Goal: Task Accomplishment & Management: Use online tool/utility

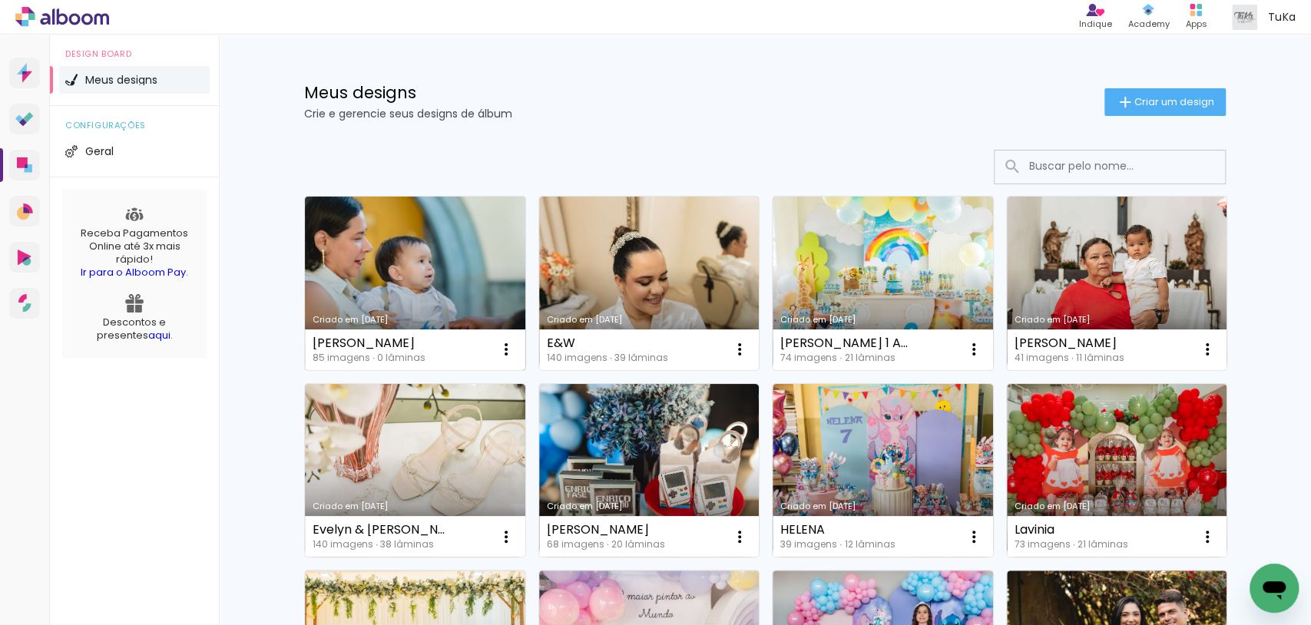
click at [379, 296] on link "Criado em [DATE]" at bounding box center [415, 284] width 220 height 174
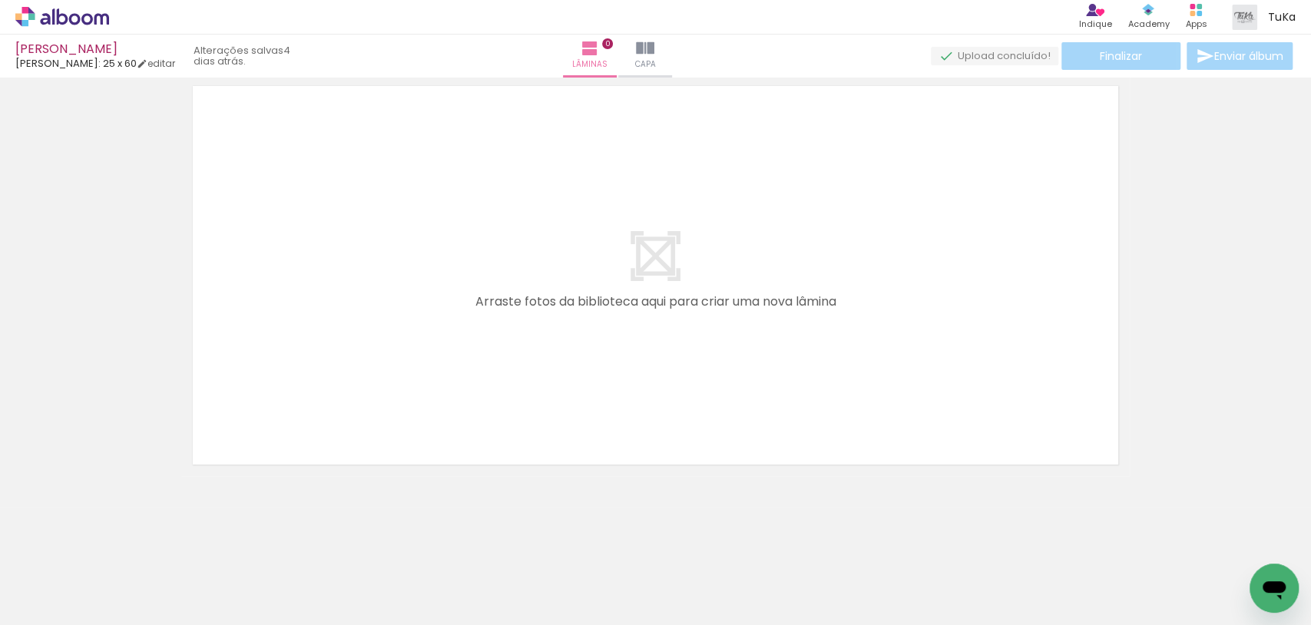
scroll to position [48, 0]
drag, startPoint x: 163, startPoint y: 579, endPoint x: 356, endPoint y: 352, distance: 298.5
click at [356, 352] on quentale-workspace at bounding box center [655, 312] width 1311 height 625
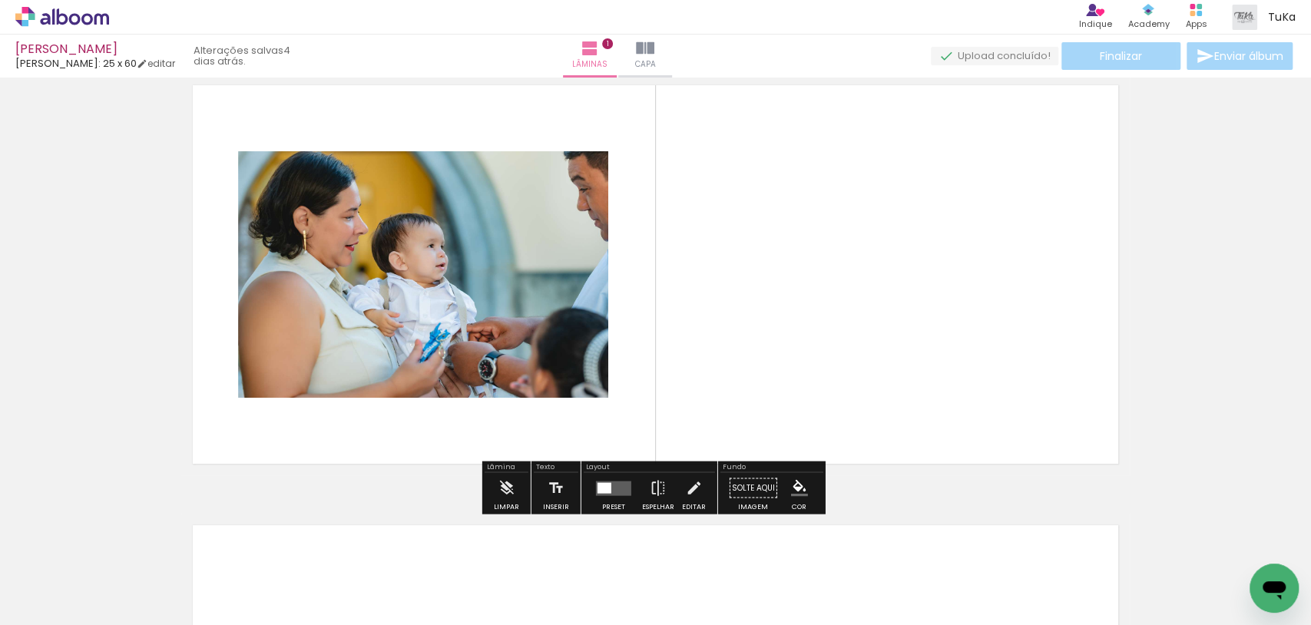
scroll to position [19, 0]
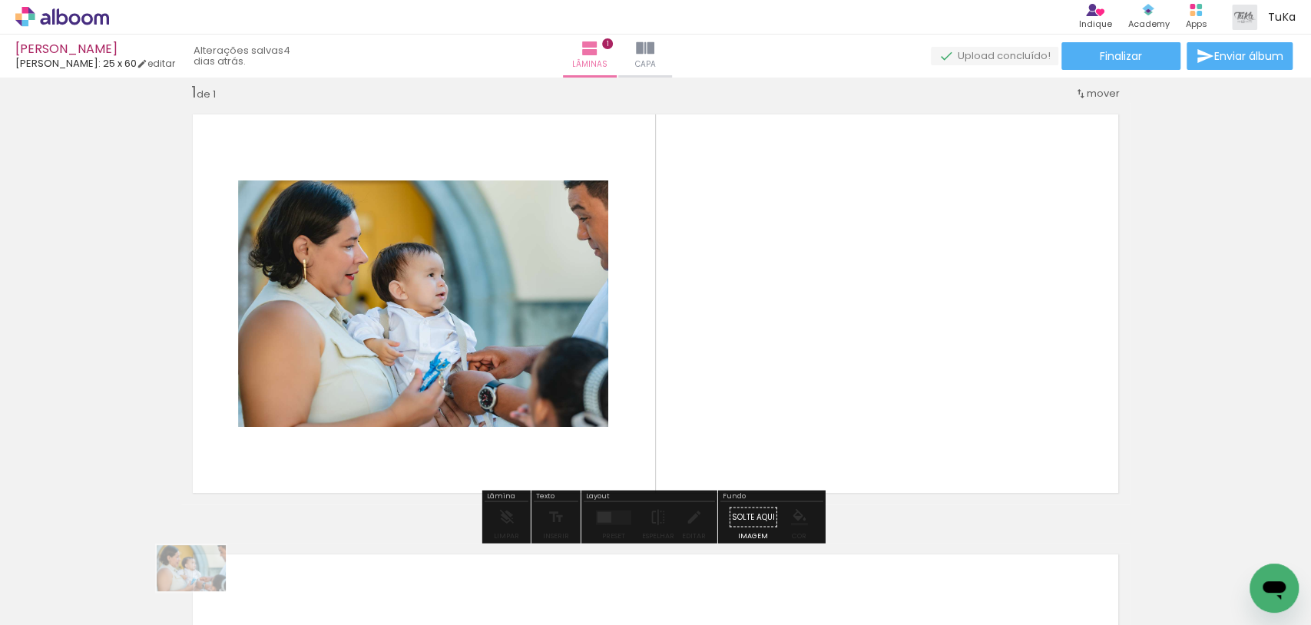
drag, startPoint x: 177, startPoint y: 590, endPoint x: 194, endPoint y: 596, distance: 17.3
click at [192, 596] on div at bounding box center [154, 573] width 76 height 51
click at [68, 581] on input "Todas as fotos" at bounding box center [43, 578] width 58 height 13
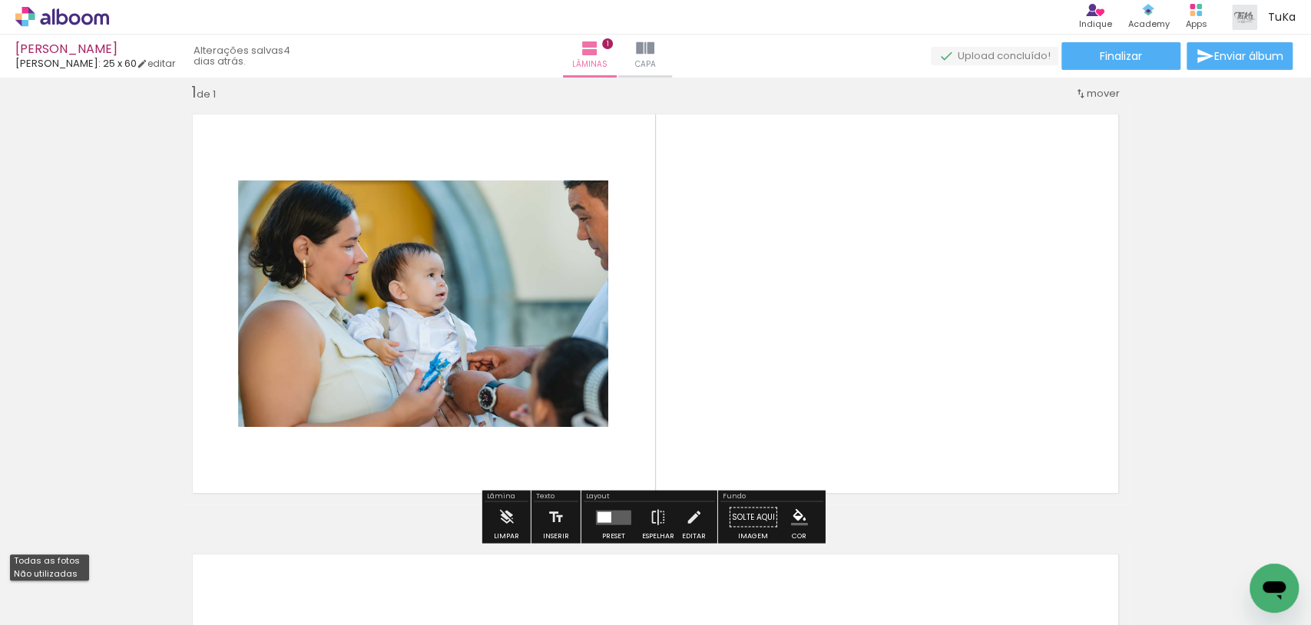
click at [0, 0] on slot "Não utilizadas" at bounding box center [0, 0] width 0 height 0
type input "Não utilizadas"
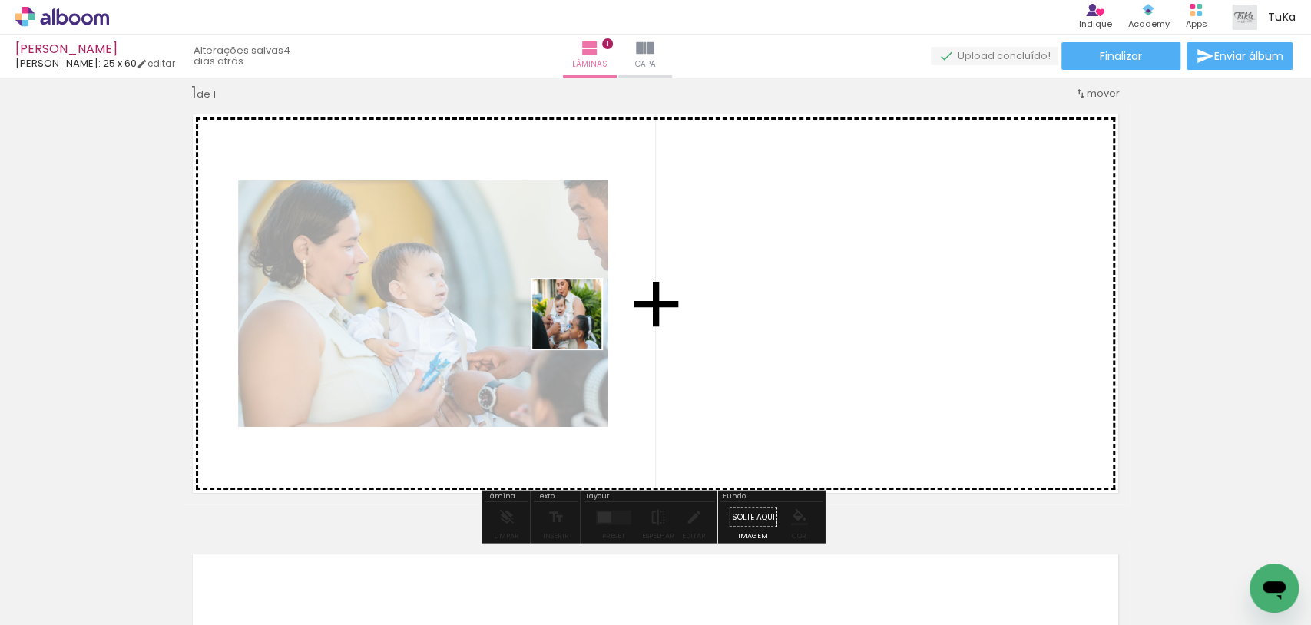
drag, startPoint x: 167, startPoint y: 574, endPoint x: 583, endPoint y: 327, distance: 484.2
click at [585, 326] on quentale-workspace at bounding box center [655, 312] width 1311 height 625
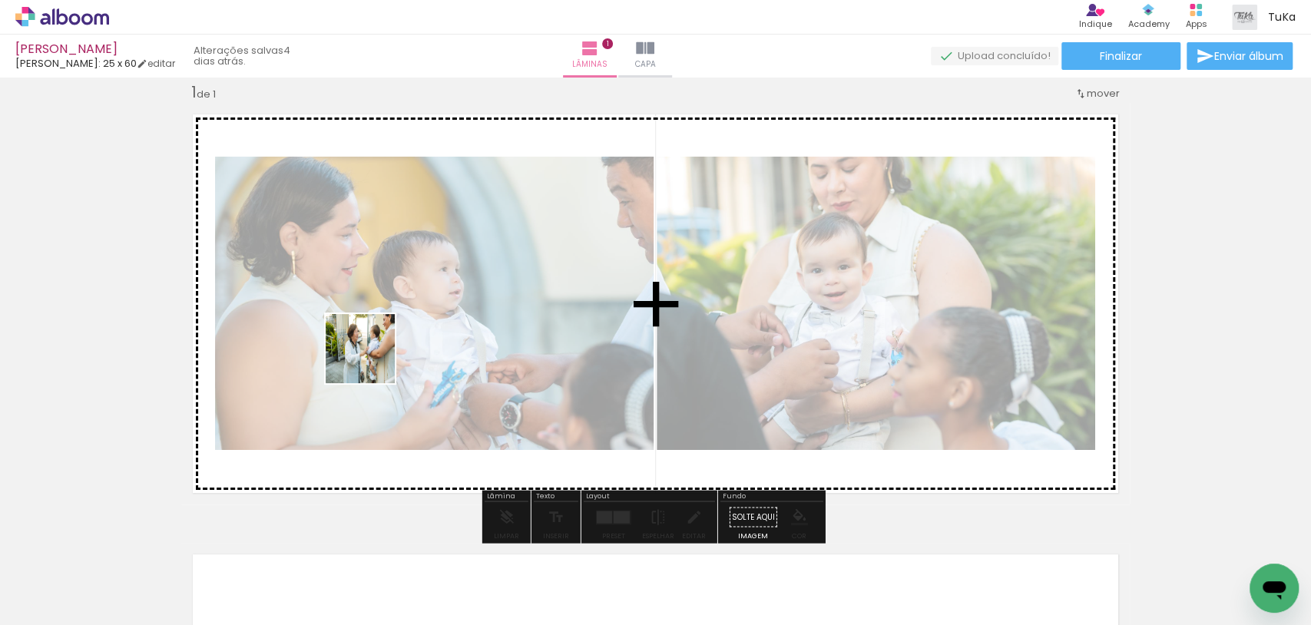
drag, startPoint x: 150, startPoint y: 581, endPoint x: 375, endPoint y: 358, distance: 316.6
click at [375, 358] on quentale-workspace at bounding box center [655, 312] width 1311 height 625
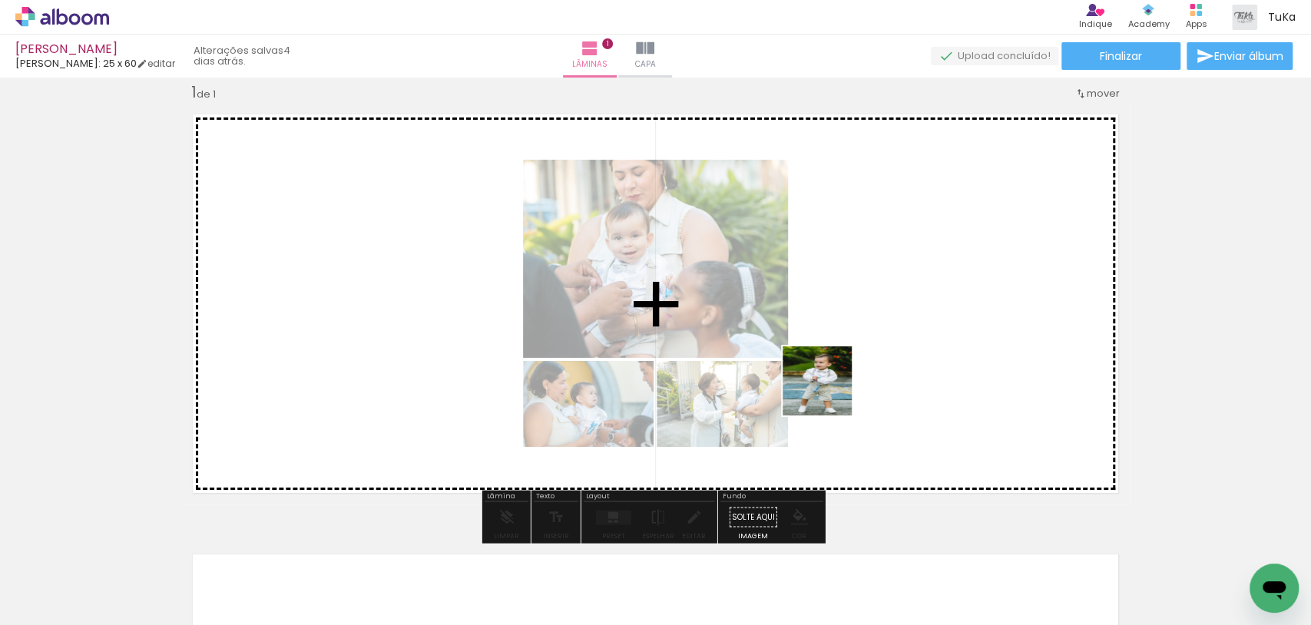
drag, startPoint x: 670, startPoint y: 563, endPoint x: 856, endPoint y: 356, distance: 278.5
click at [856, 356] on quentale-workspace at bounding box center [655, 312] width 1311 height 625
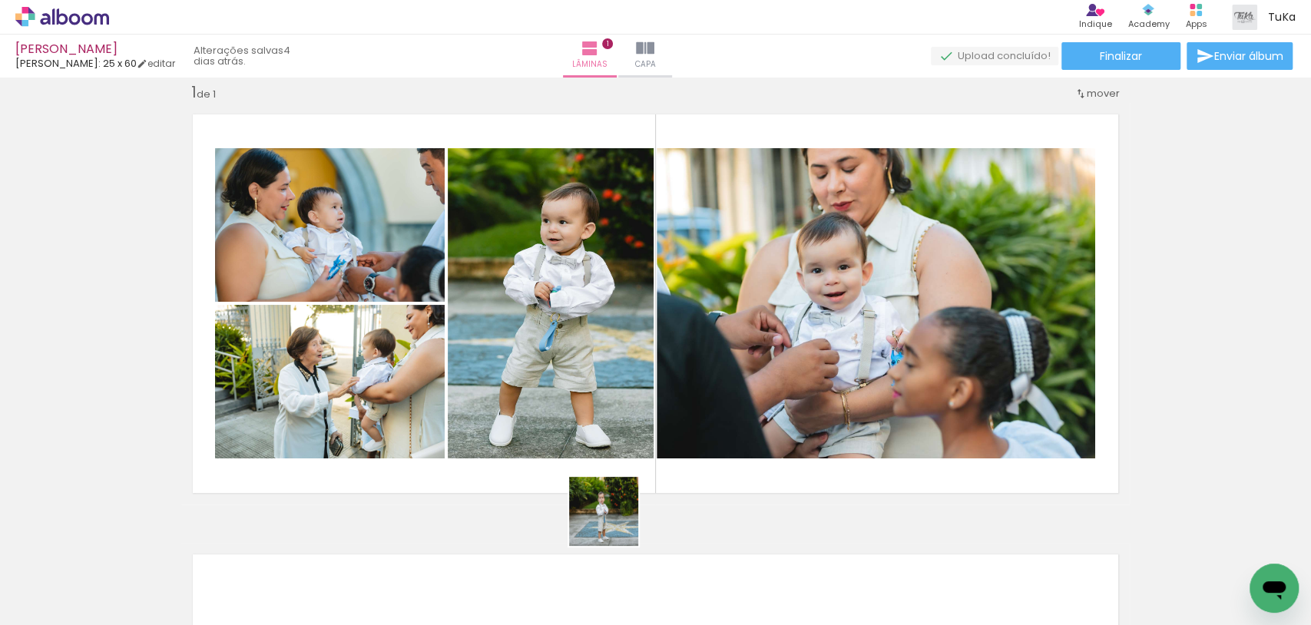
drag, startPoint x: 584, startPoint y: 587, endPoint x: 615, endPoint y: 522, distance: 72.1
click at [615, 522] on quentale-workspace at bounding box center [655, 312] width 1311 height 625
drag, startPoint x: 585, startPoint y: 569, endPoint x: 601, endPoint y: 471, distance: 99.5
click at [601, 478] on quentale-workspace at bounding box center [655, 312] width 1311 height 625
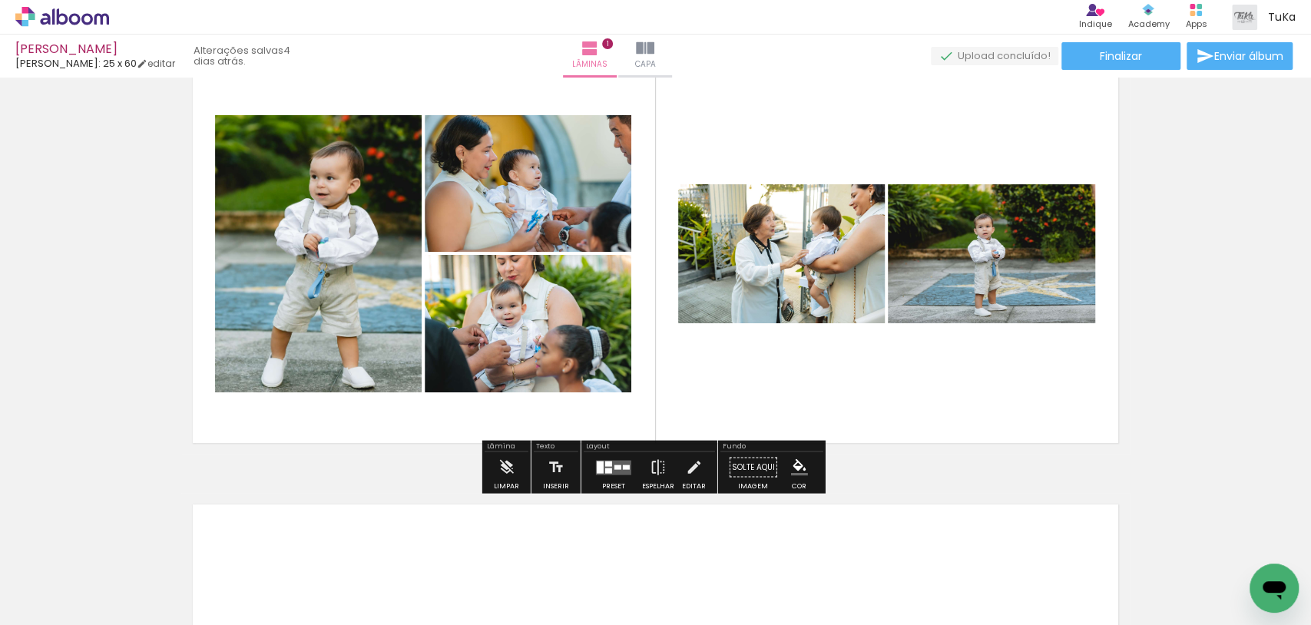
scroll to position [303, 0]
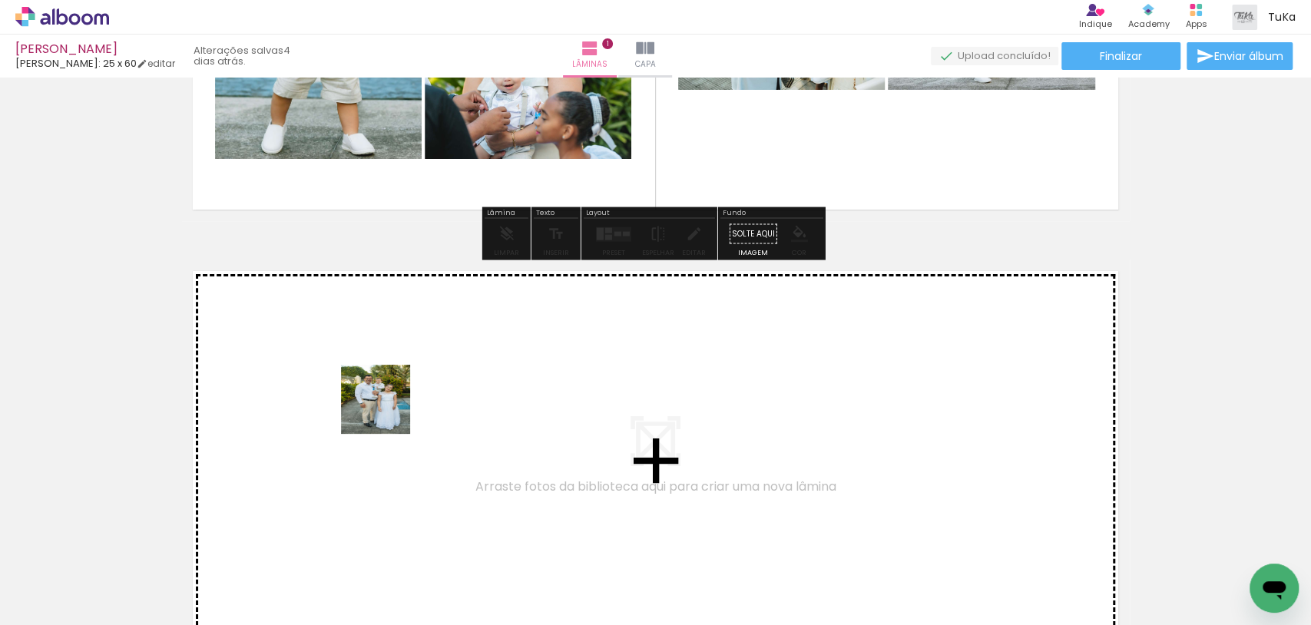
drag, startPoint x: 155, startPoint y: 567, endPoint x: 397, endPoint y: 402, distance: 292.5
click at [397, 402] on quentale-workspace at bounding box center [655, 312] width 1311 height 625
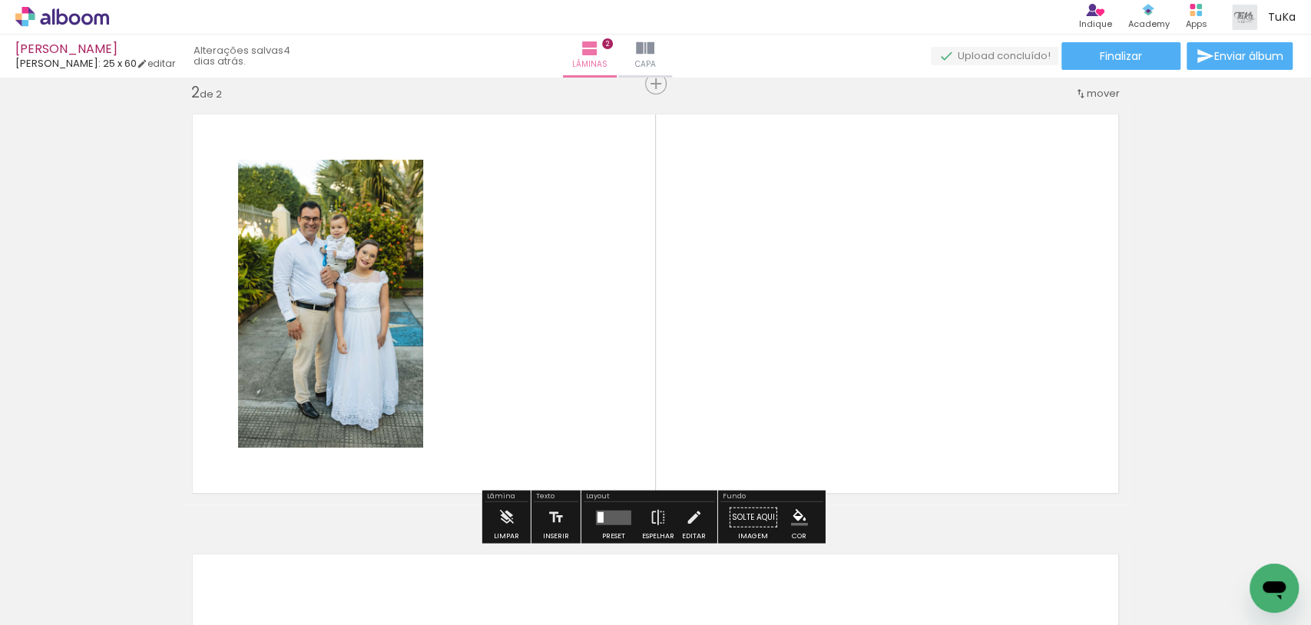
scroll to position [459, 0]
drag, startPoint x: 167, startPoint y: 568, endPoint x: 443, endPoint y: 371, distance: 339.2
click at [447, 369] on quentale-workspace at bounding box center [655, 312] width 1311 height 625
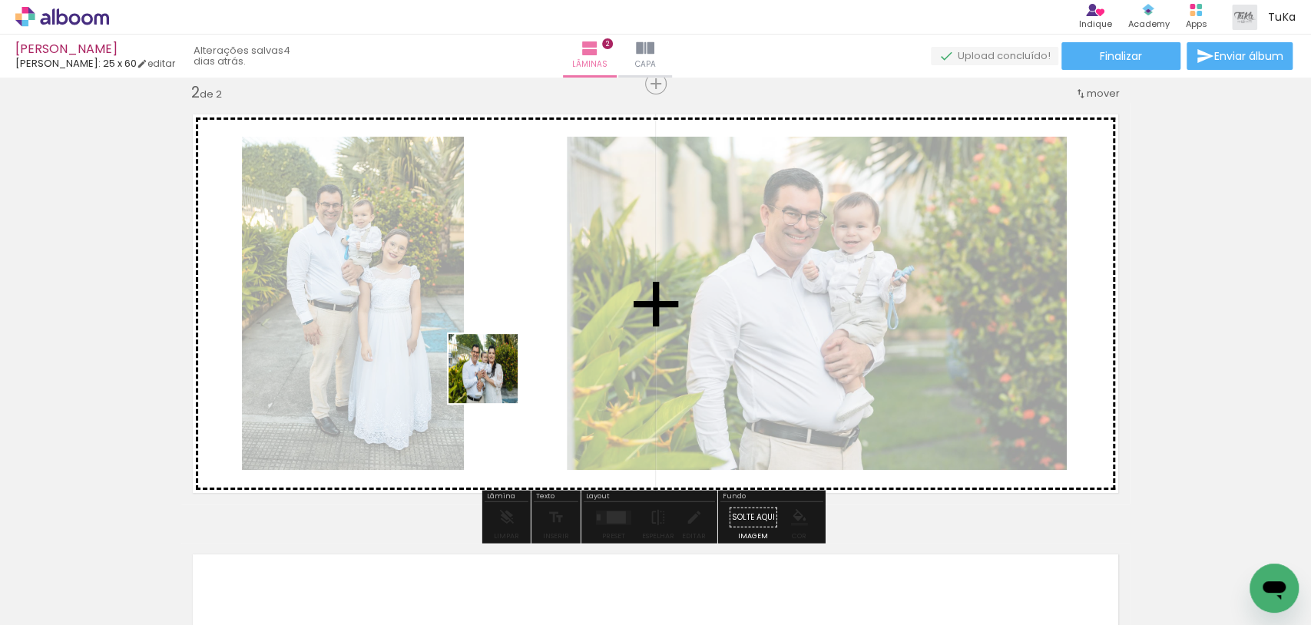
drag, startPoint x: 187, startPoint y: 569, endPoint x: 498, endPoint y: 378, distance: 365.1
click at [498, 378] on quentale-workspace at bounding box center [655, 312] width 1311 height 625
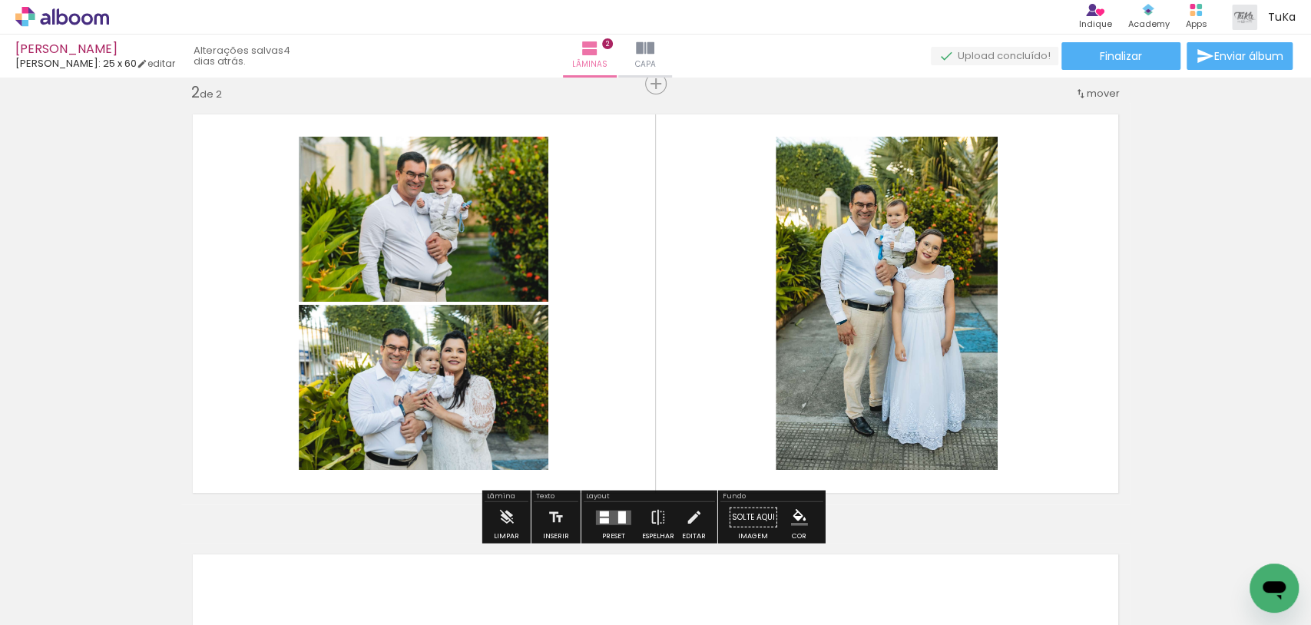
click at [188, 583] on div at bounding box center [153, 574] width 69 height 46
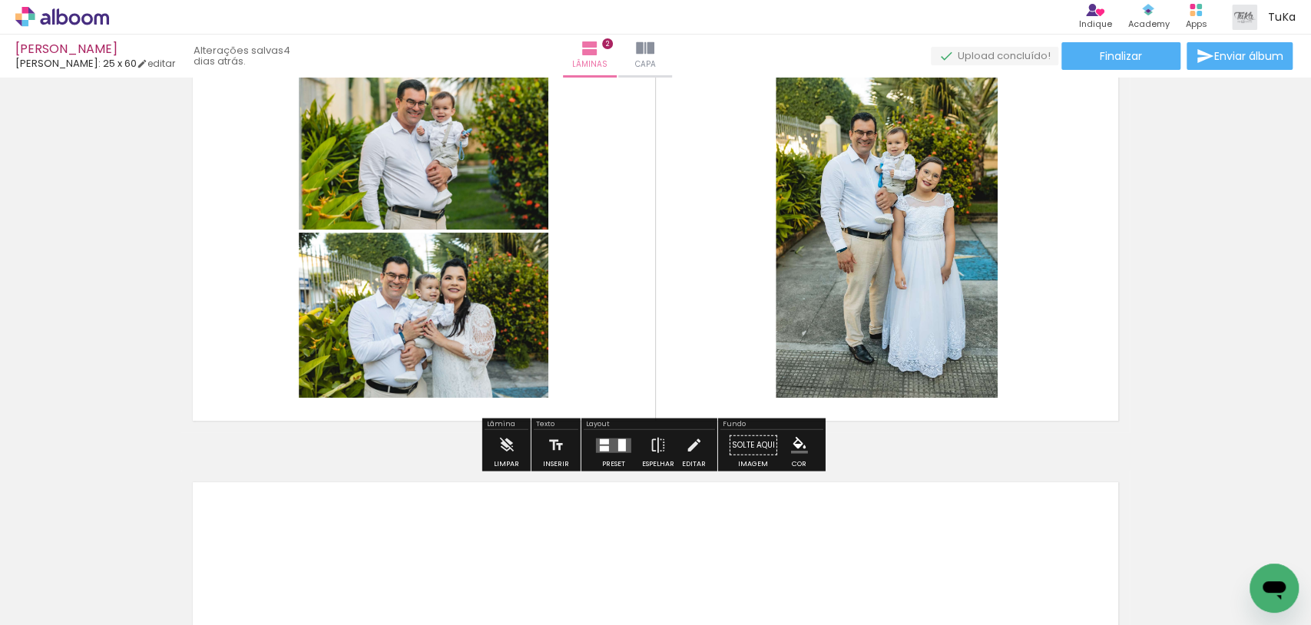
scroll to position [652, 0]
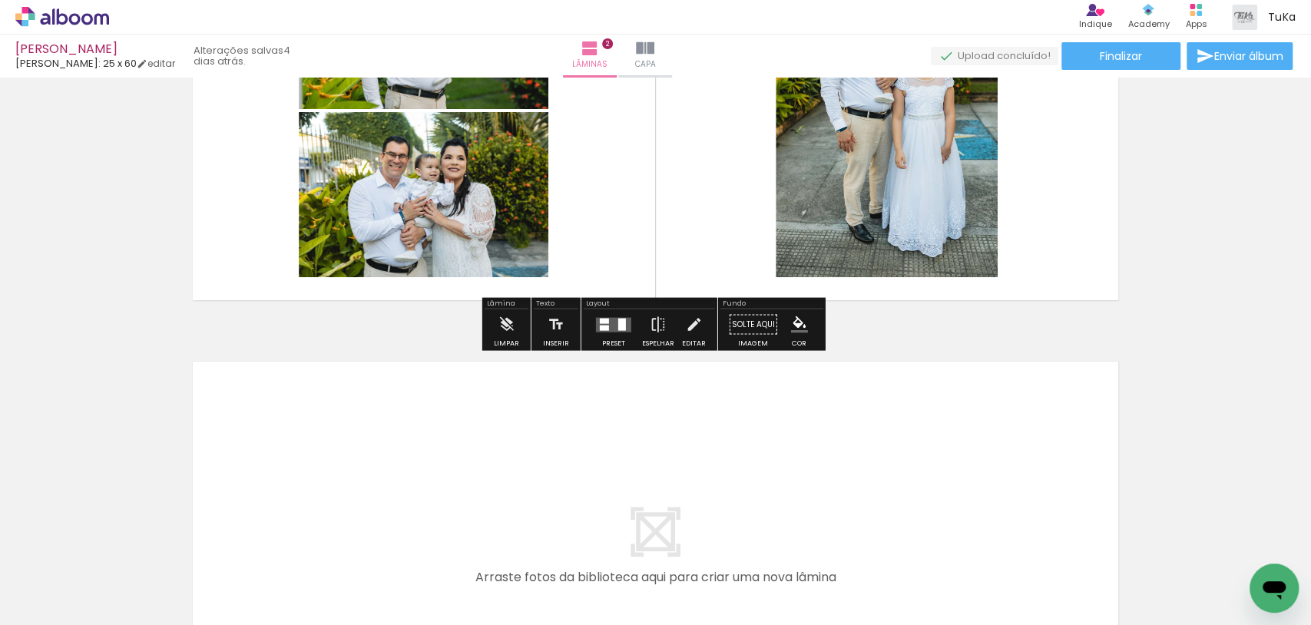
drag, startPoint x: 177, startPoint y: 575, endPoint x: 349, endPoint y: 464, distance: 205.6
click at [349, 464] on quentale-workspace at bounding box center [655, 312] width 1311 height 625
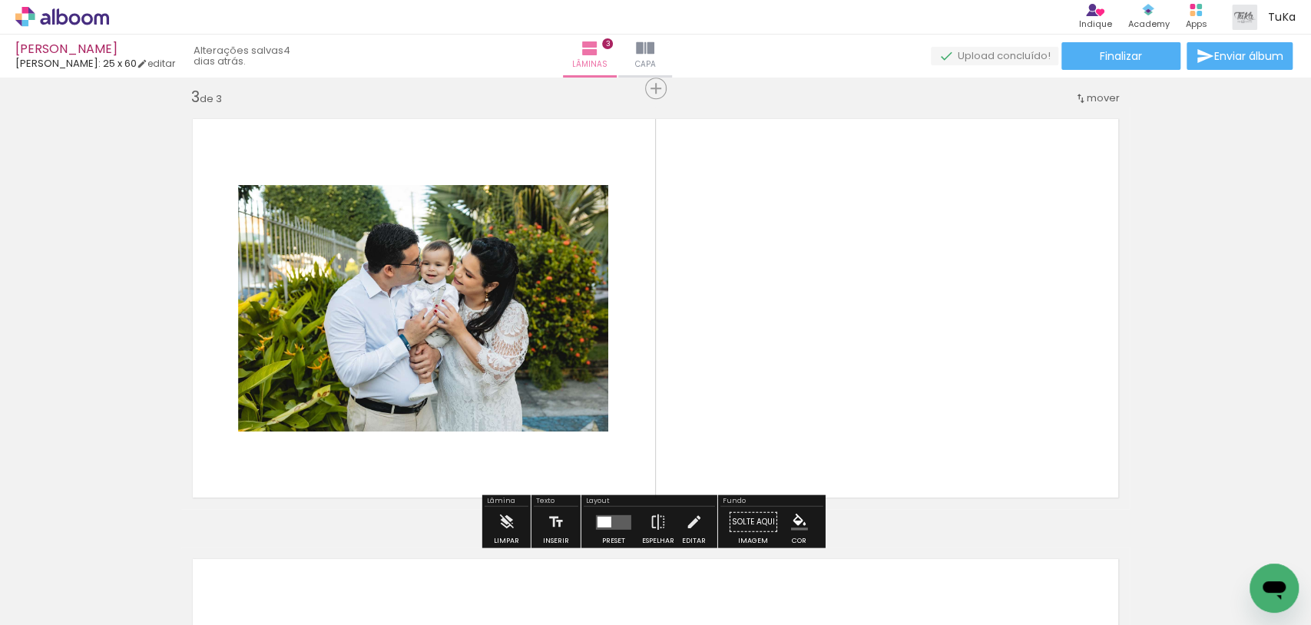
scroll to position [899, 0]
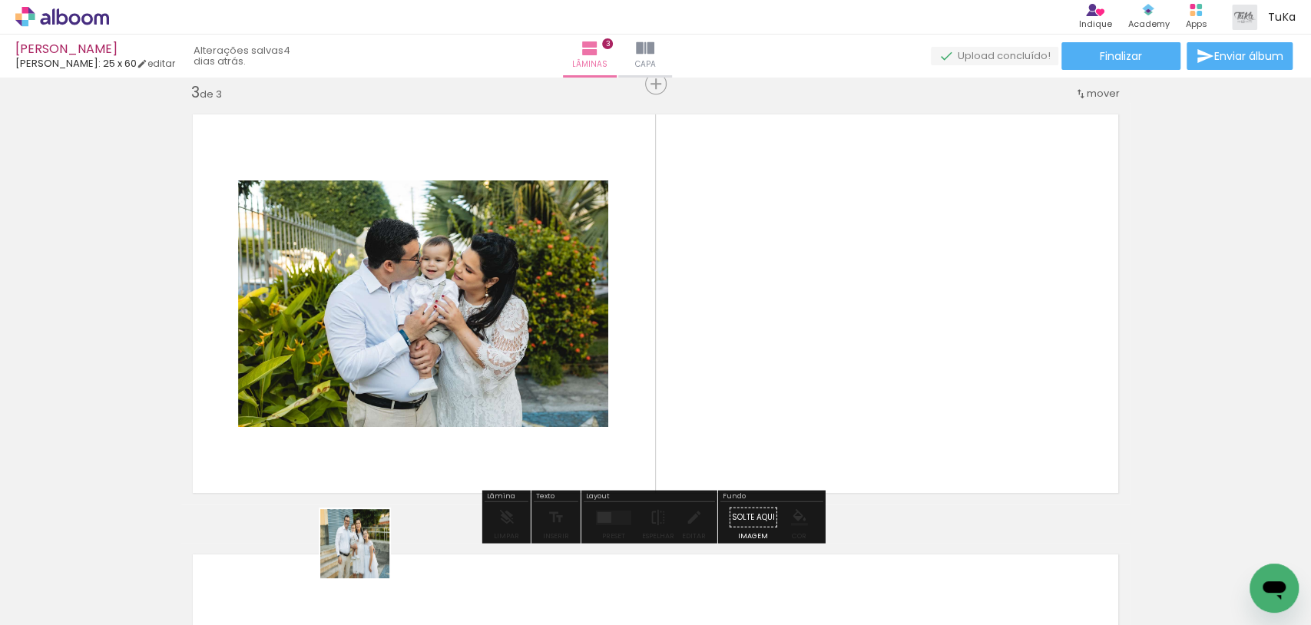
drag, startPoint x: 223, startPoint y: 590, endPoint x: 647, endPoint y: 406, distance: 462.7
click at [647, 408] on quentale-workspace at bounding box center [655, 312] width 1311 height 625
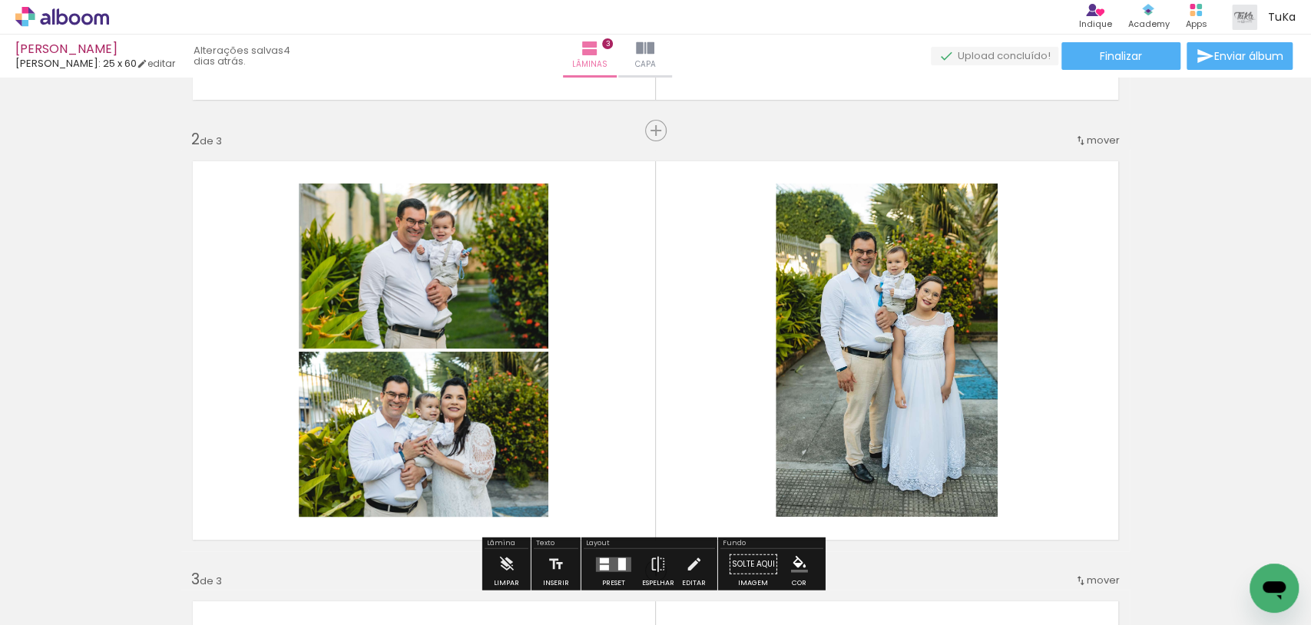
scroll to position [449, 0]
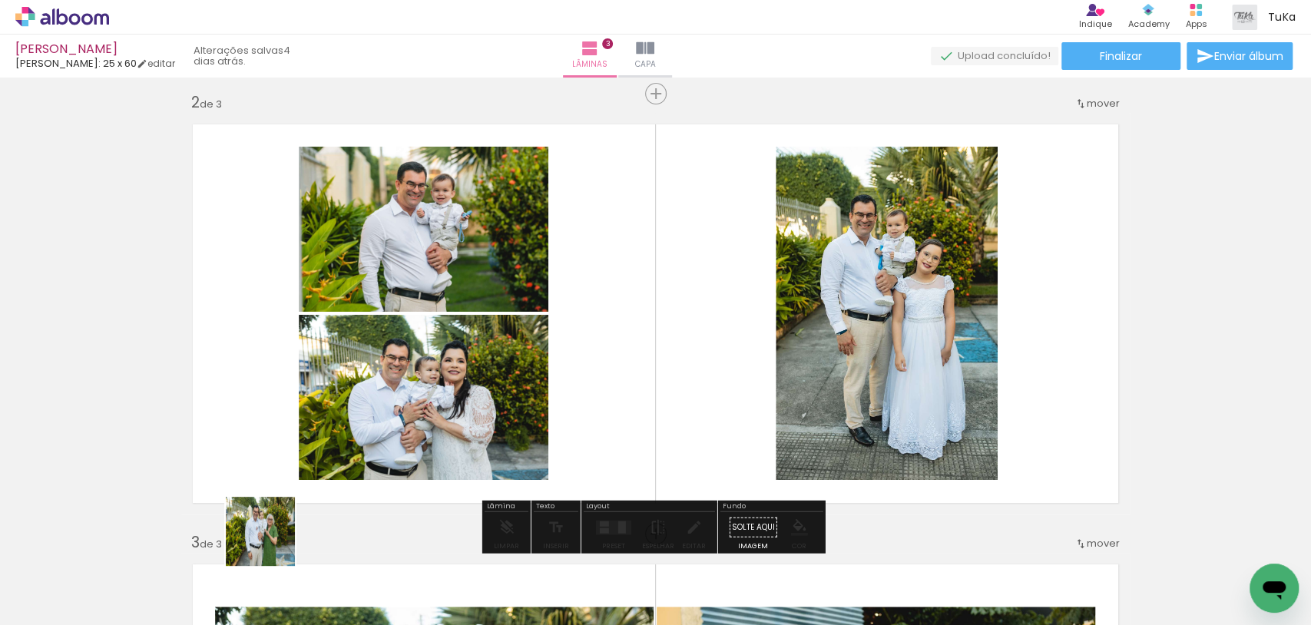
drag, startPoint x: 156, startPoint y: 582, endPoint x: 647, endPoint y: 378, distance: 531.6
click at [650, 376] on quentale-workspace at bounding box center [655, 312] width 1311 height 625
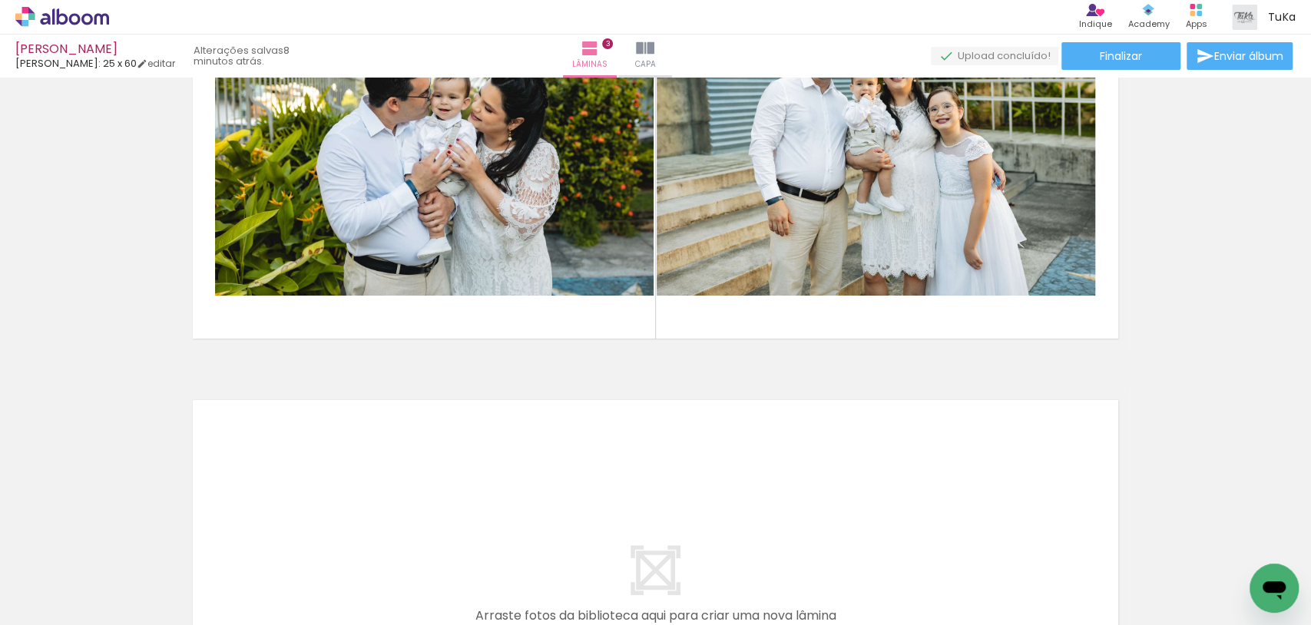
scroll to position [1056, 0]
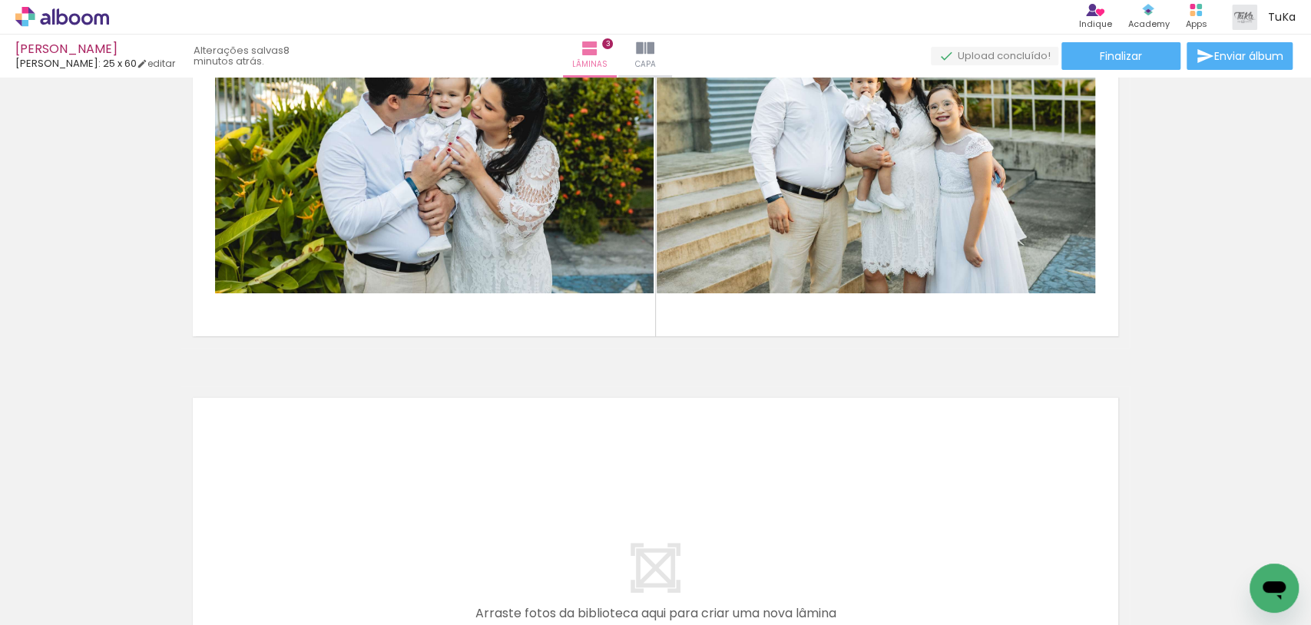
click at [188, 571] on div at bounding box center [153, 574] width 69 height 46
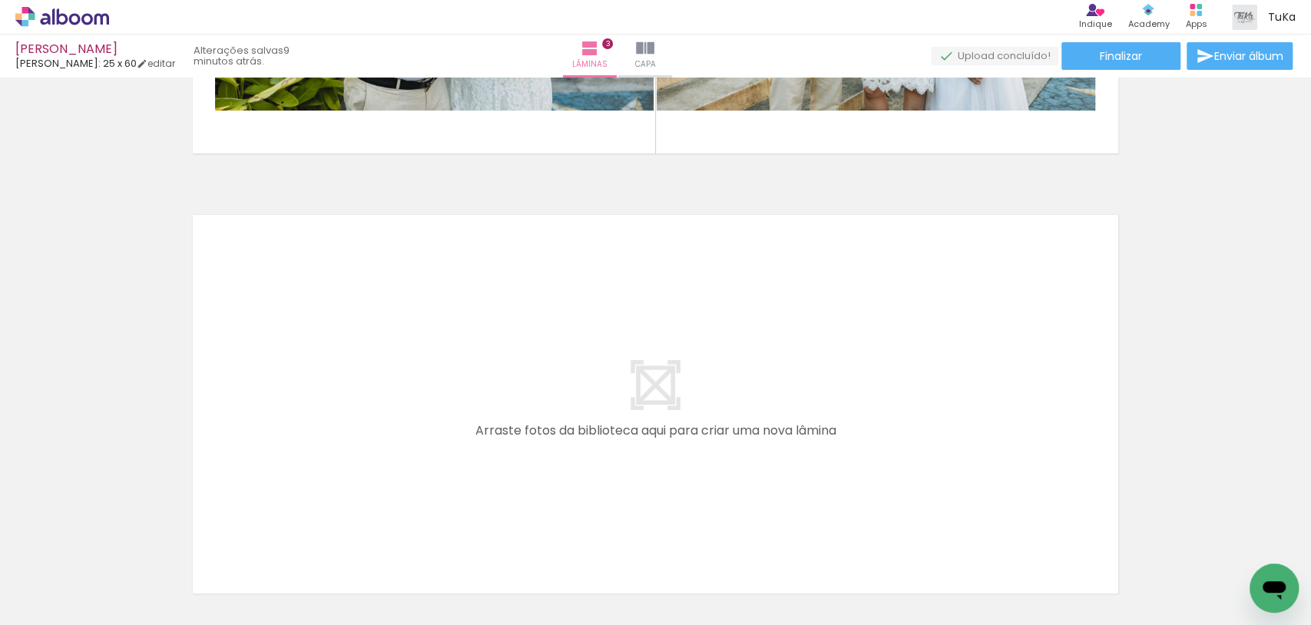
scroll to position [1369, 0]
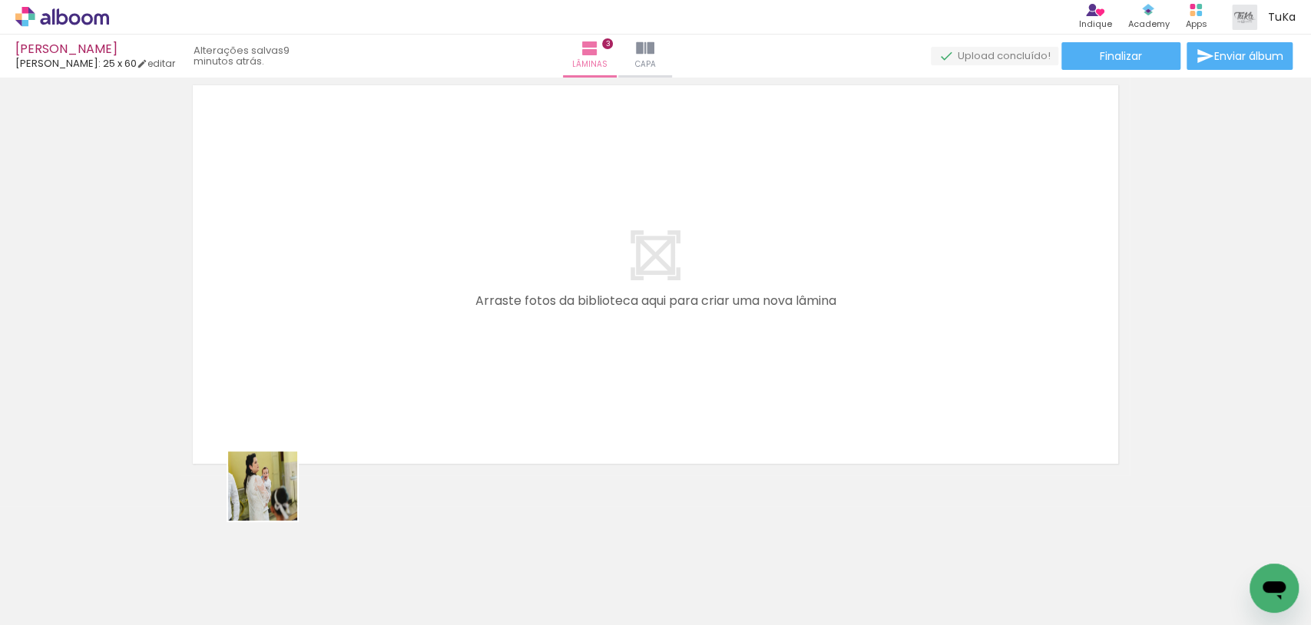
drag, startPoint x: 171, startPoint y: 581, endPoint x: 407, endPoint y: 398, distance: 298.3
click at [407, 396] on quentale-workspace at bounding box center [655, 312] width 1311 height 625
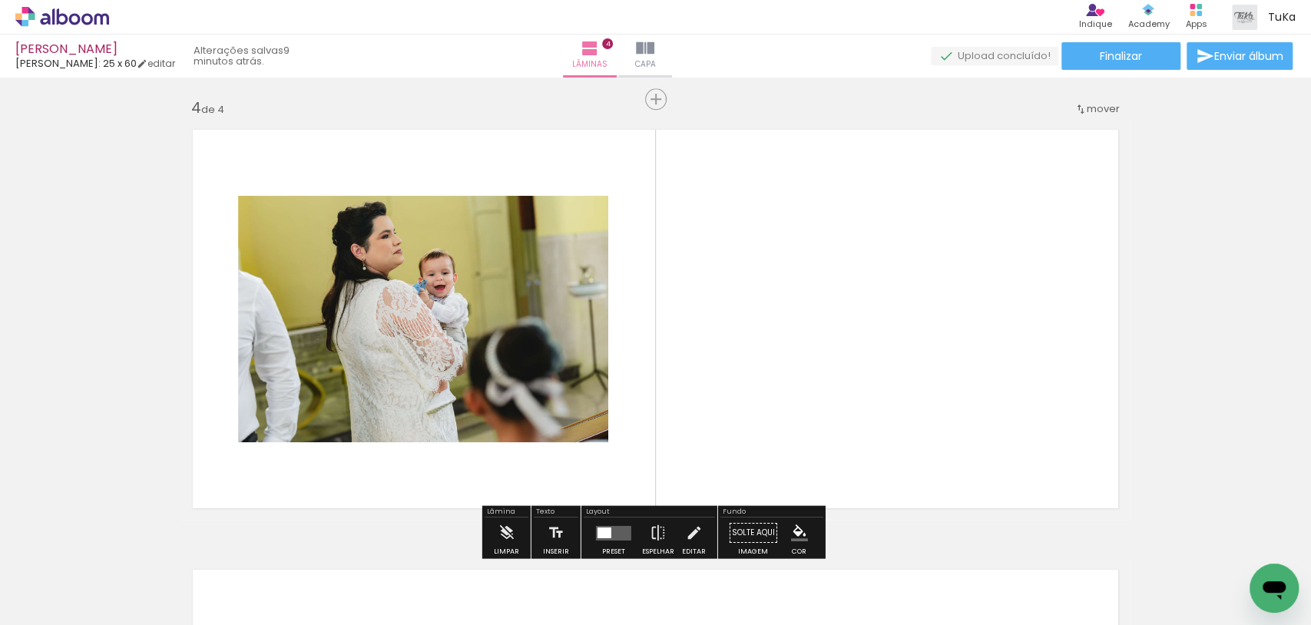
scroll to position [1315, 0]
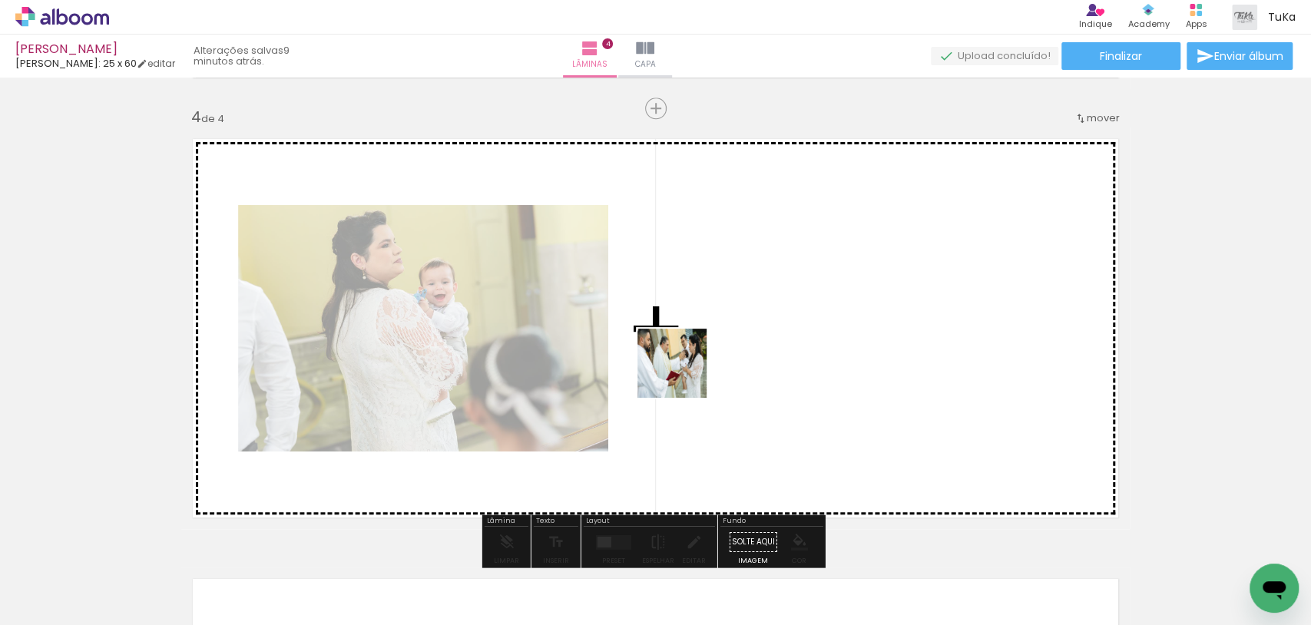
drag, startPoint x: 169, startPoint y: 554, endPoint x: 703, endPoint y: 363, distance: 566.7
click at [703, 363] on quentale-workspace at bounding box center [655, 312] width 1311 height 625
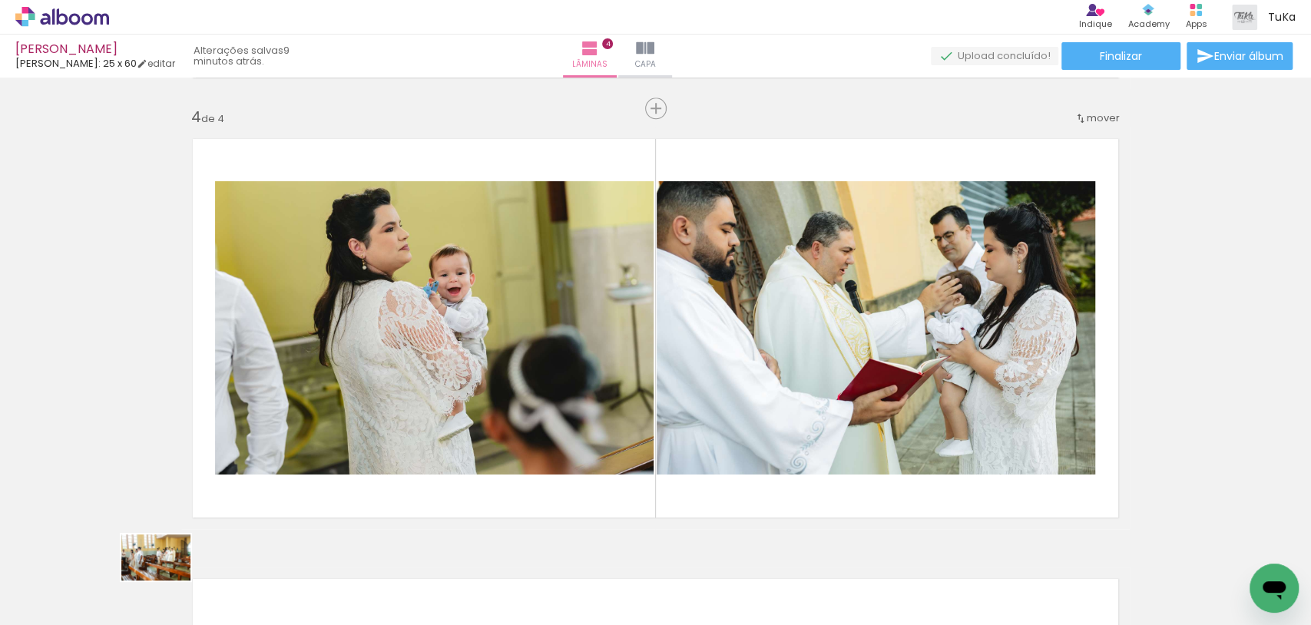
drag, startPoint x: 146, startPoint y: 581, endPoint x: 163, endPoint y: 581, distance: 16.9
click at [163, 581] on div at bounding box center [154, 573] width 76 height 51
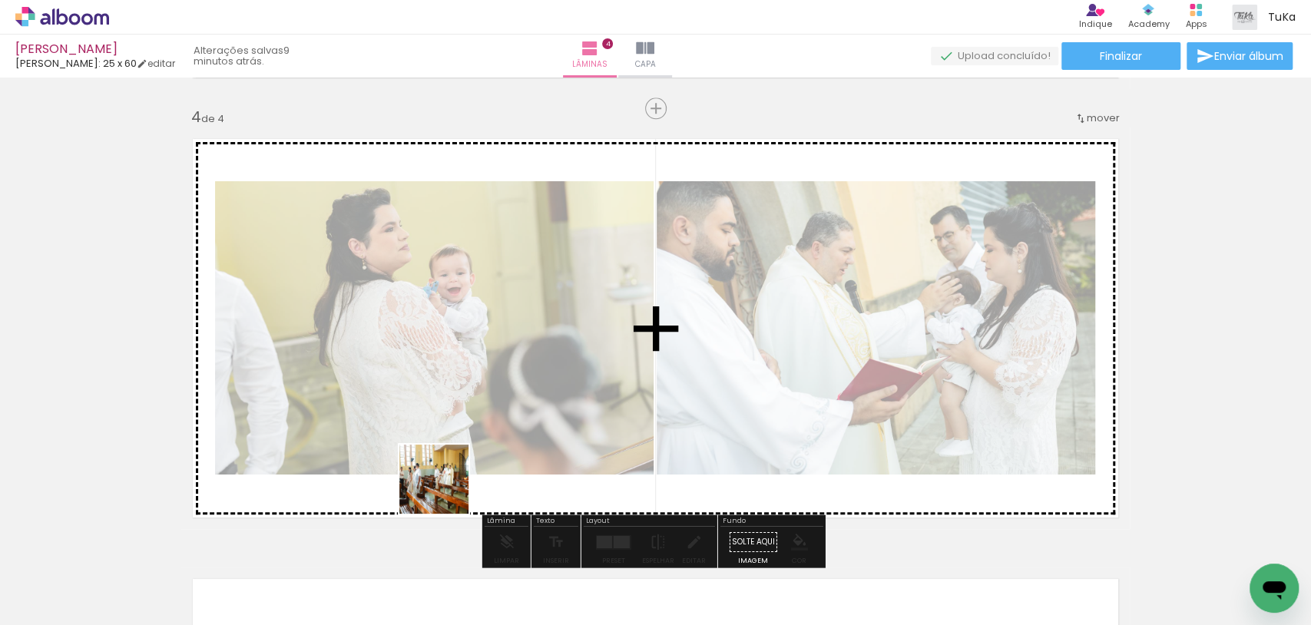
drag, startPoint x: 159, startPoint y: 589, endPoint x: 446, endPoint y: 490, distance: 303.8
click at [446, 490] on quentale-workspace at bounding box center [655, 312] width 1311 height 625
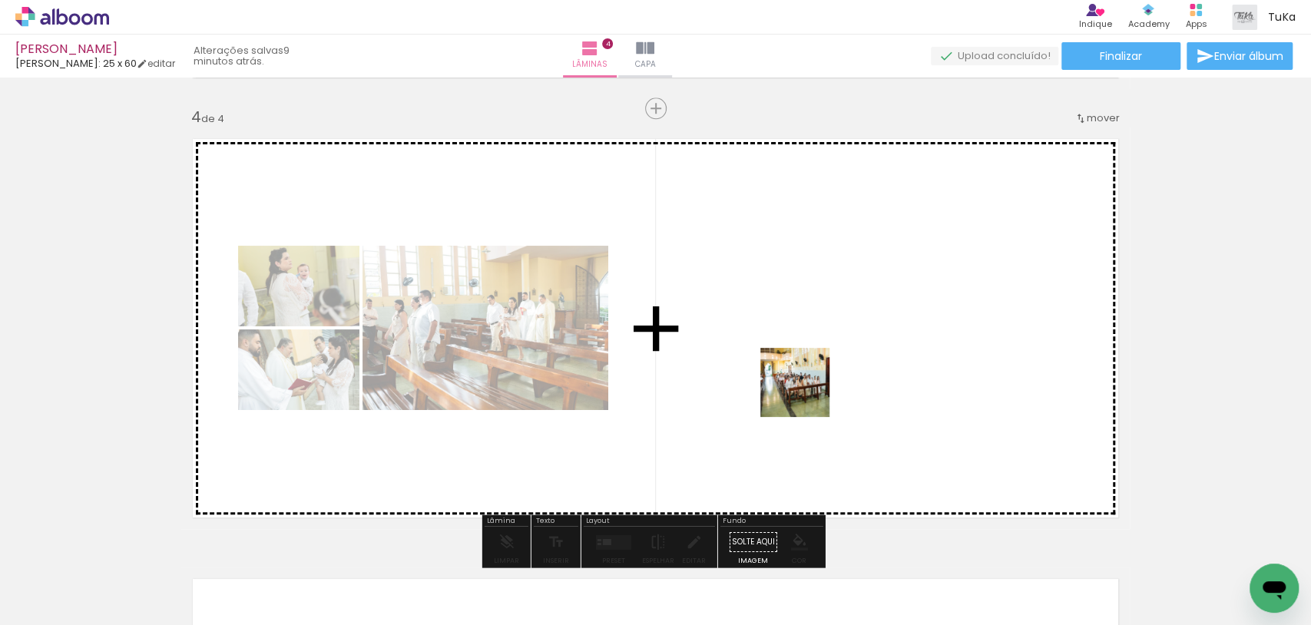
drag, startPoint x: 137, startPoint y: 577, endPoint x: 889, endPoint y: 353, distance: 785.1
click at [895, 352] on quentale-workspace at bounding box center [655, 312] width 1311 height 625
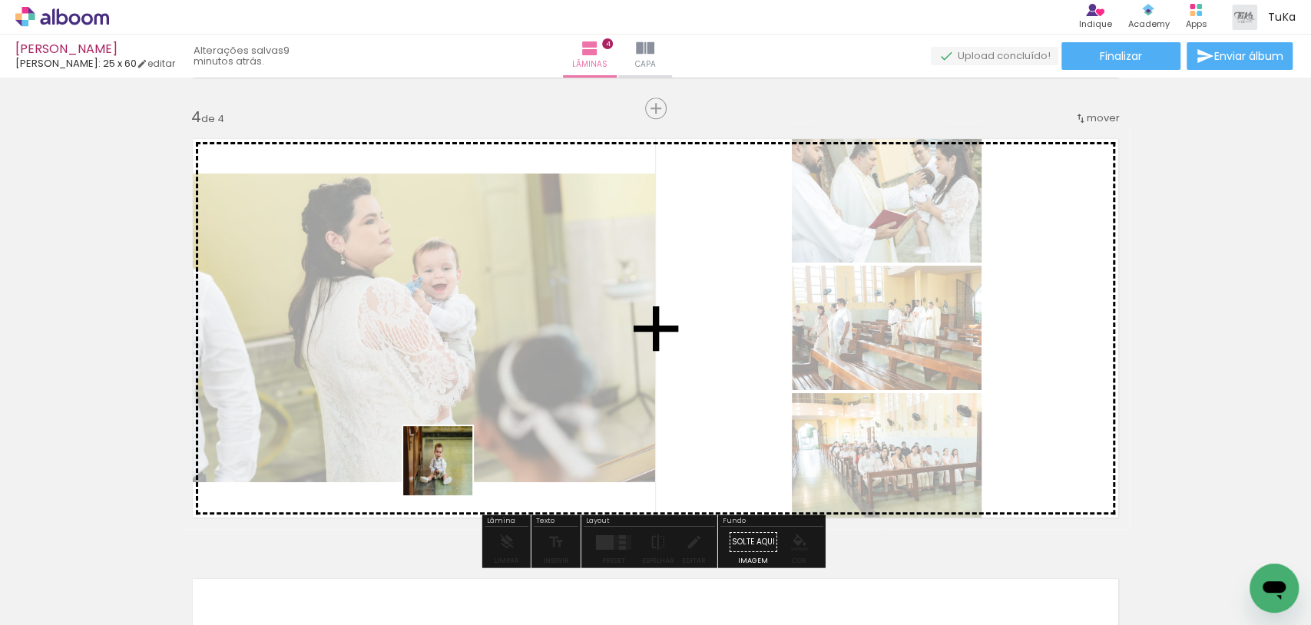
drag, startPoint x: 152, startPoint y: 587, endPoint x: 596, endPoint y: 379, distance: 489.9
click at [602, 376] on quentale-workspace at bounding box center [655, 312] width 1311 height 625
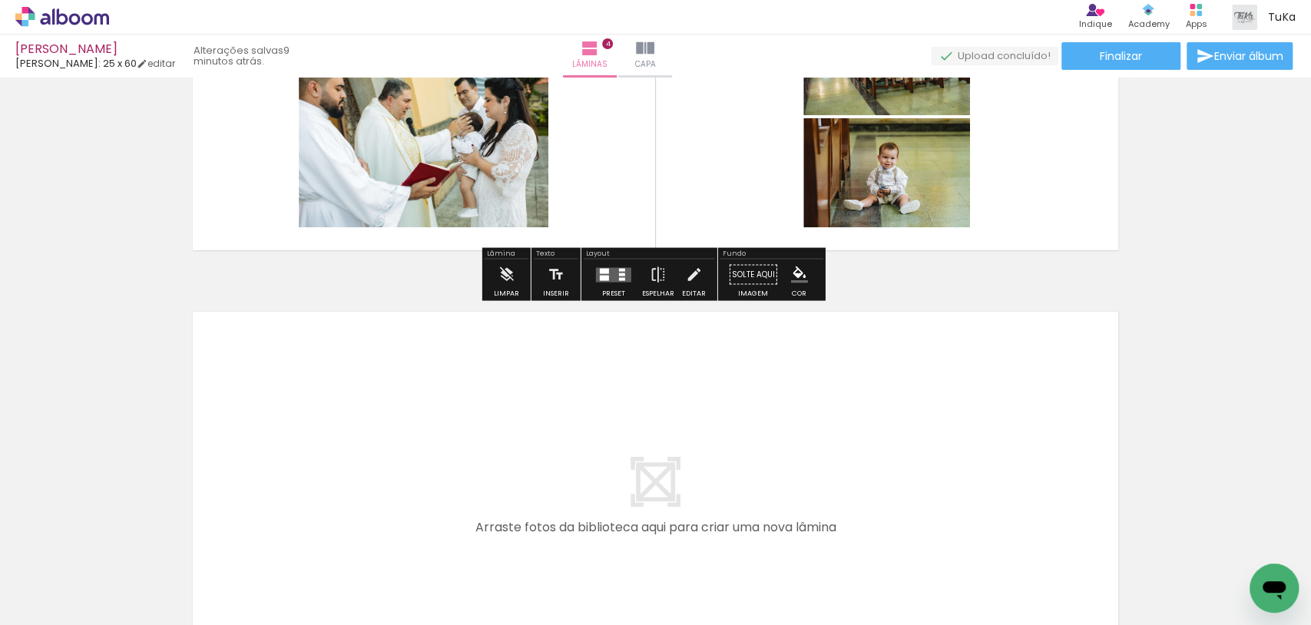
scroll to position [1584, 0]
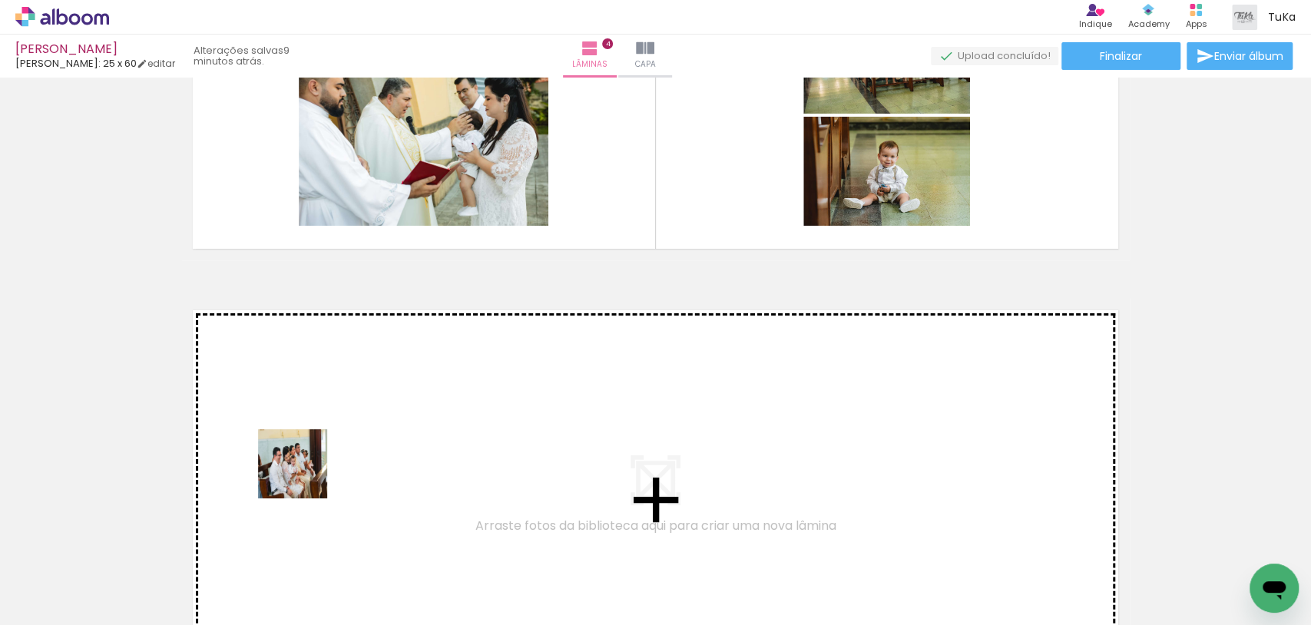
drag, startPoint x: 141, startPoint y: 581, endPoint x: 305, endPoint y: 474, distance: 195.3
click at [305, 474] on quentale-workspace at bounding box center [655, 312] width 1311 height 625
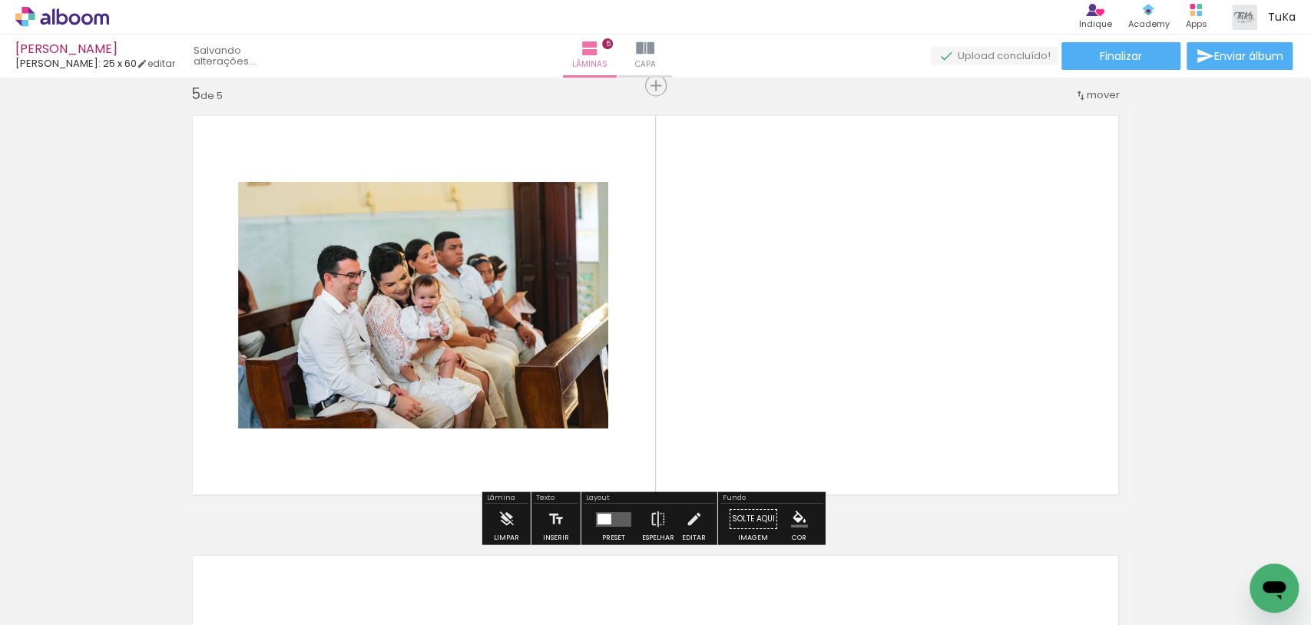
scroll to position [1779, 0]
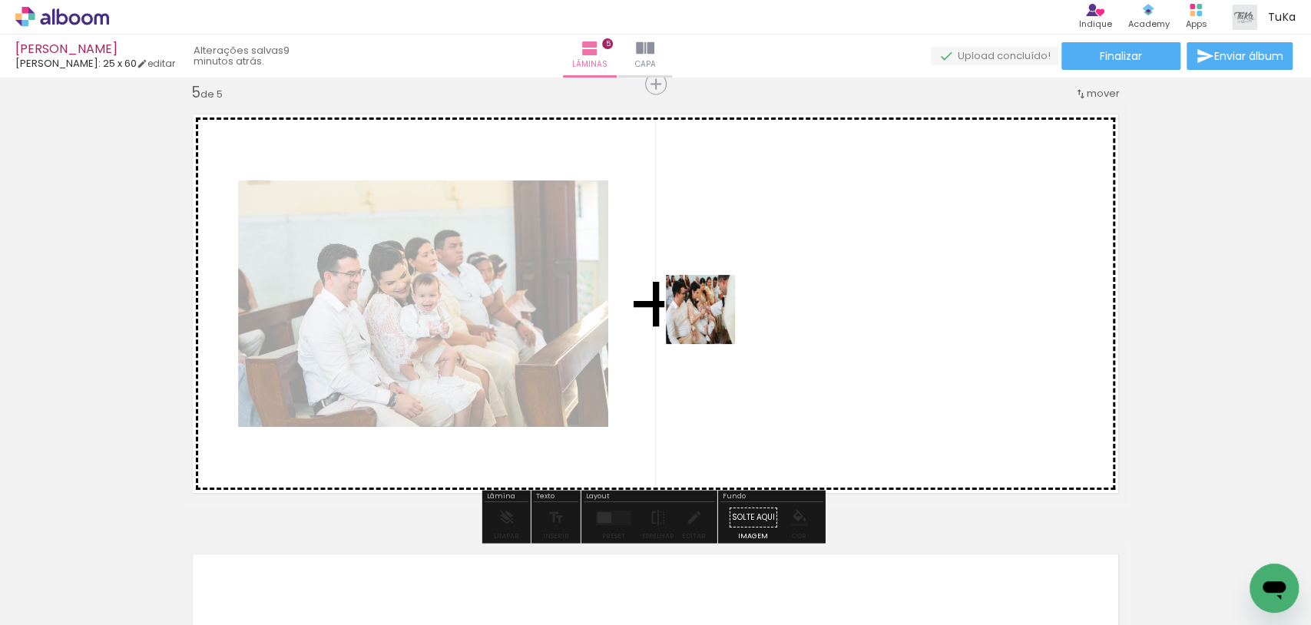
drag, startPoint x: 141, startPoint y: 585, endPoint x: 604, endPoint y: 353, distance: 517.9
click at [714, 317] on quentale-workspace at bounding box center [655, 312] width 1311 height 625
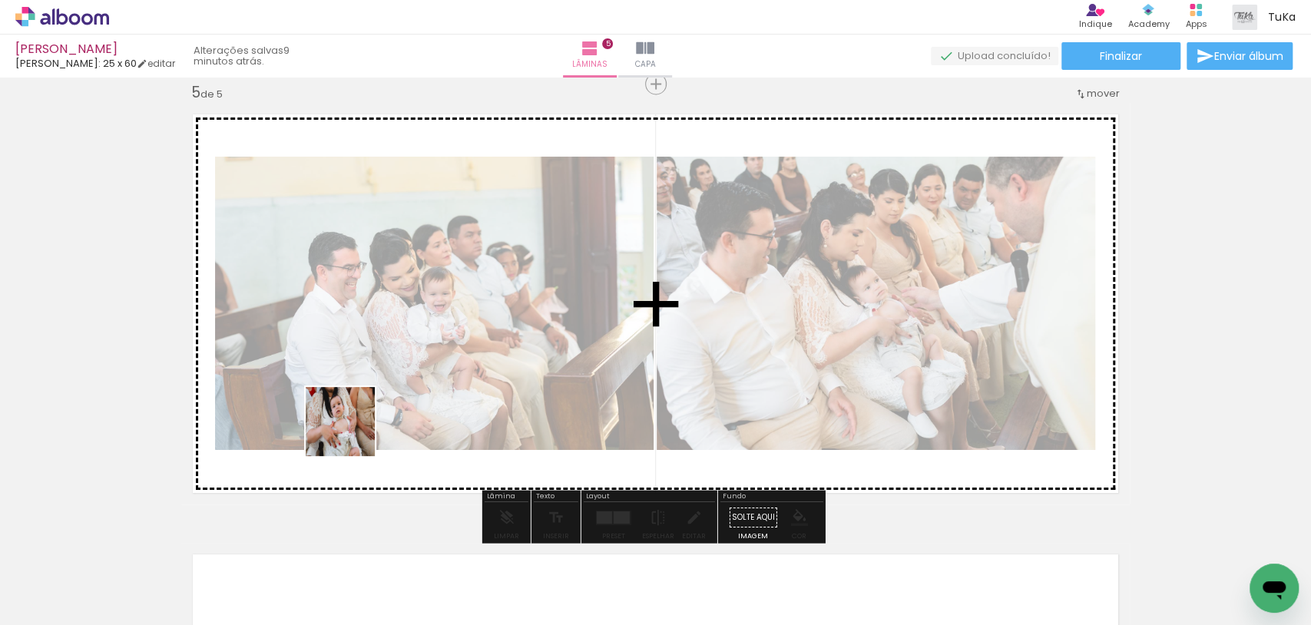
drag, startPoint x: 167, startPoint y: 570, endPoint x: 357, endPoint y: 430, distance: 236.2
click at [360, 425] on quentale-workspace at bounding box center [655, 312] width 1311 height 625
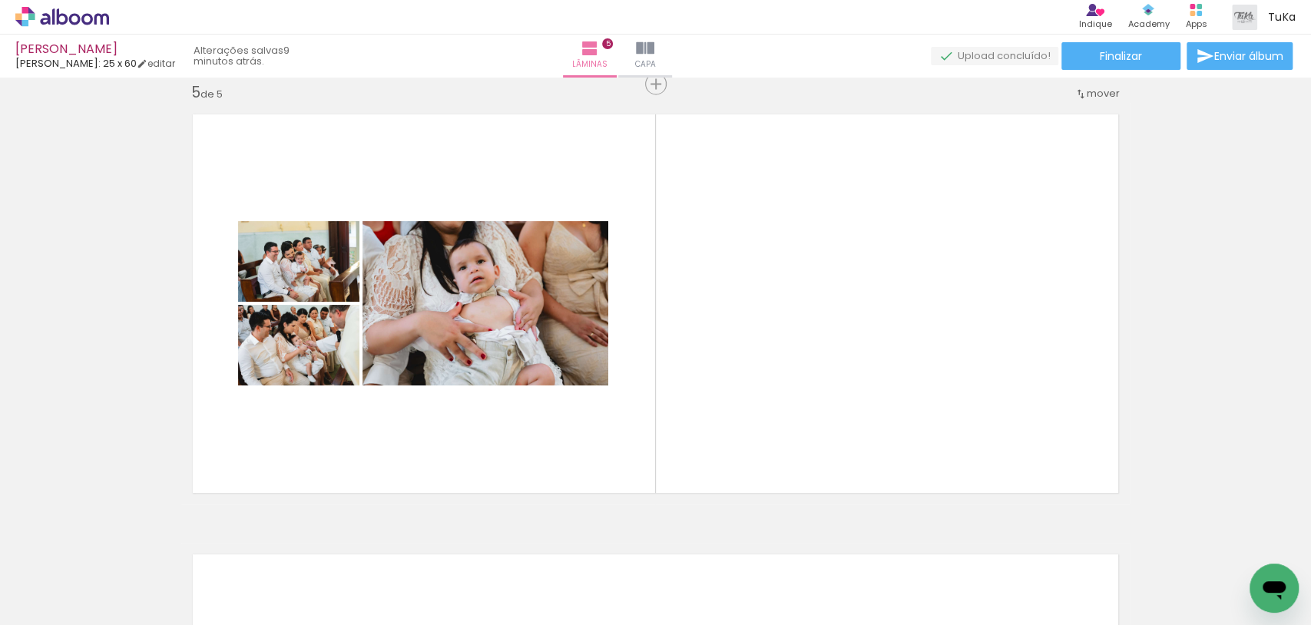
click at [169, 577] on div at bounding box center [154, 573] width 76 height 51
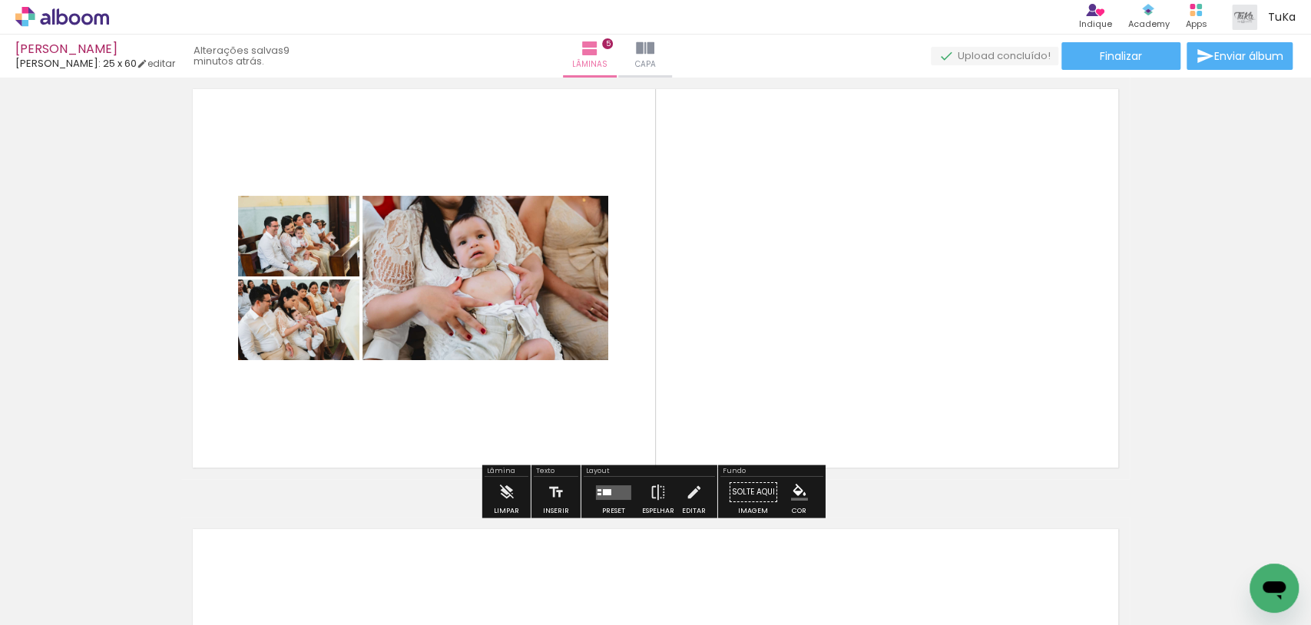
scroll to position [2145, 0]
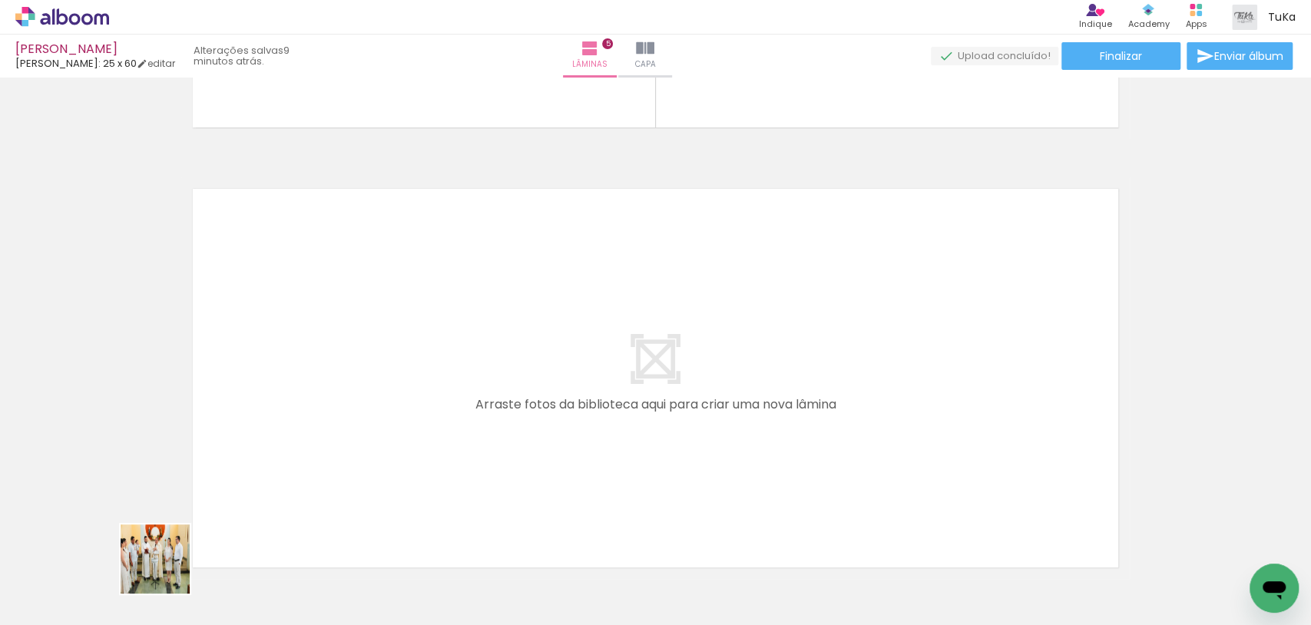
drag, startPoint x: 159, startPoint y: 581, endPoint x: 313, endPoint y: 427, distance: 218.3
click at [313, 427] on quentale-workspace at bounding box center [655, 312] width 1311 height 625
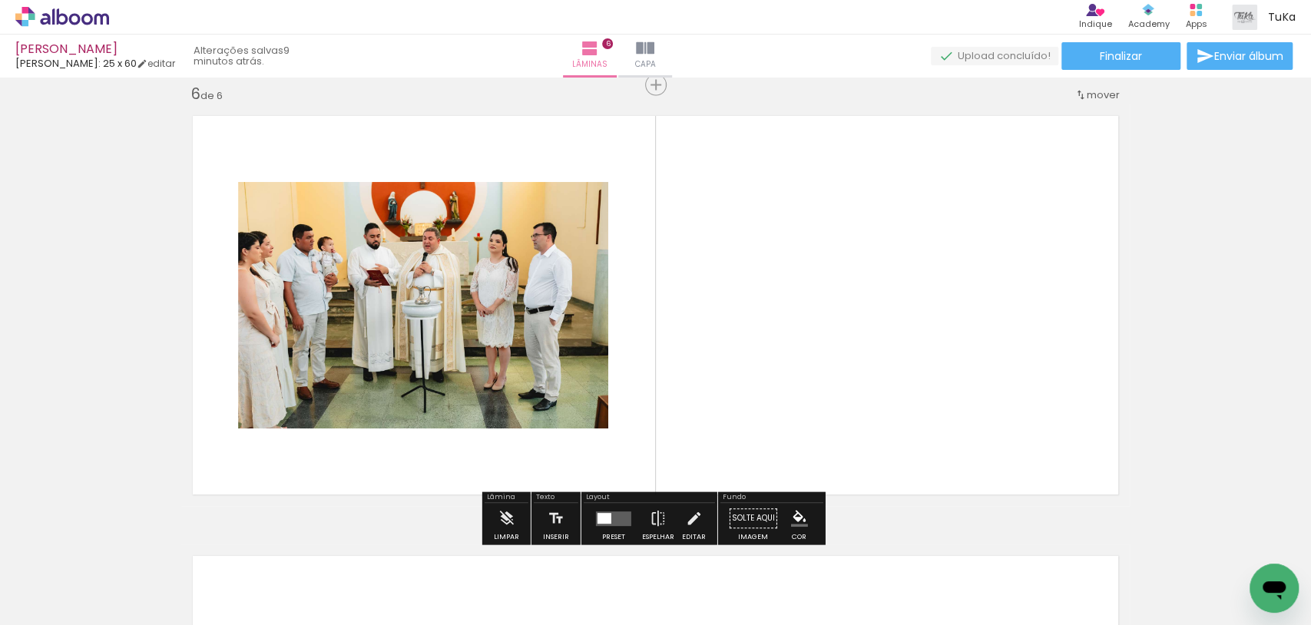
scroll to position [2219, 0]
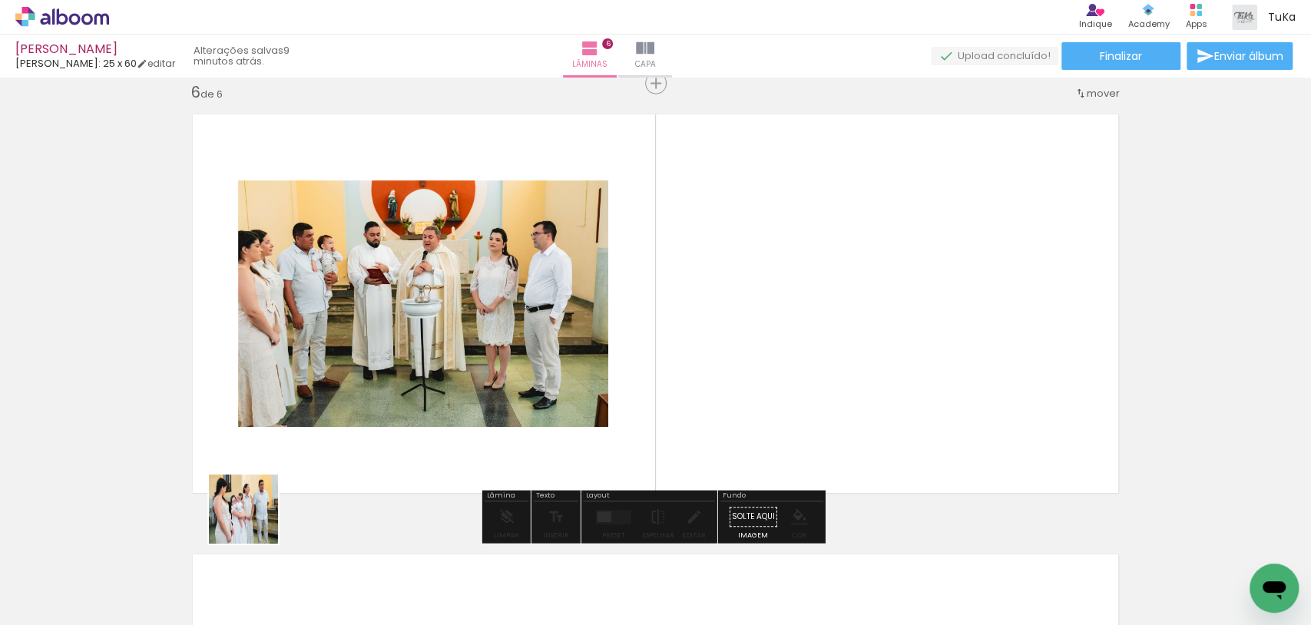
drag, startPoint x: 145, startPoint y: 586, endPoint x: 433, endPoint y: 431, distance: 327.1
click at [436, 425] on quentale-workspace at bounding box center [655, 312] width 1311 height 625
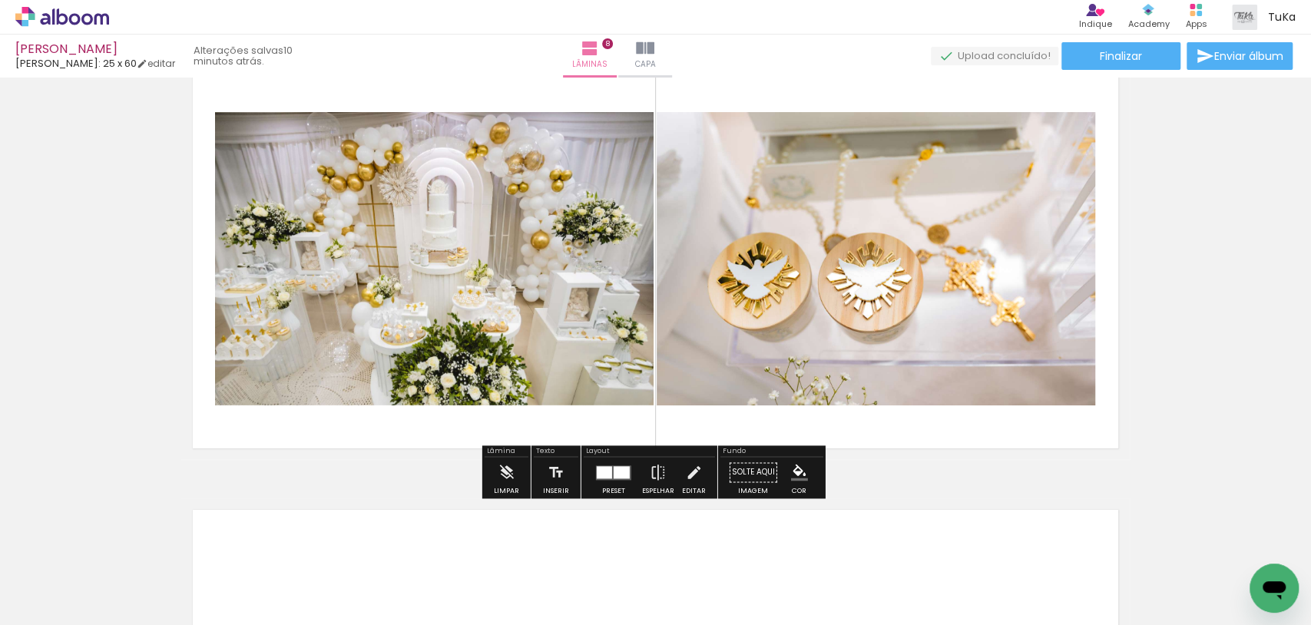
scroll to position [3151, 0]
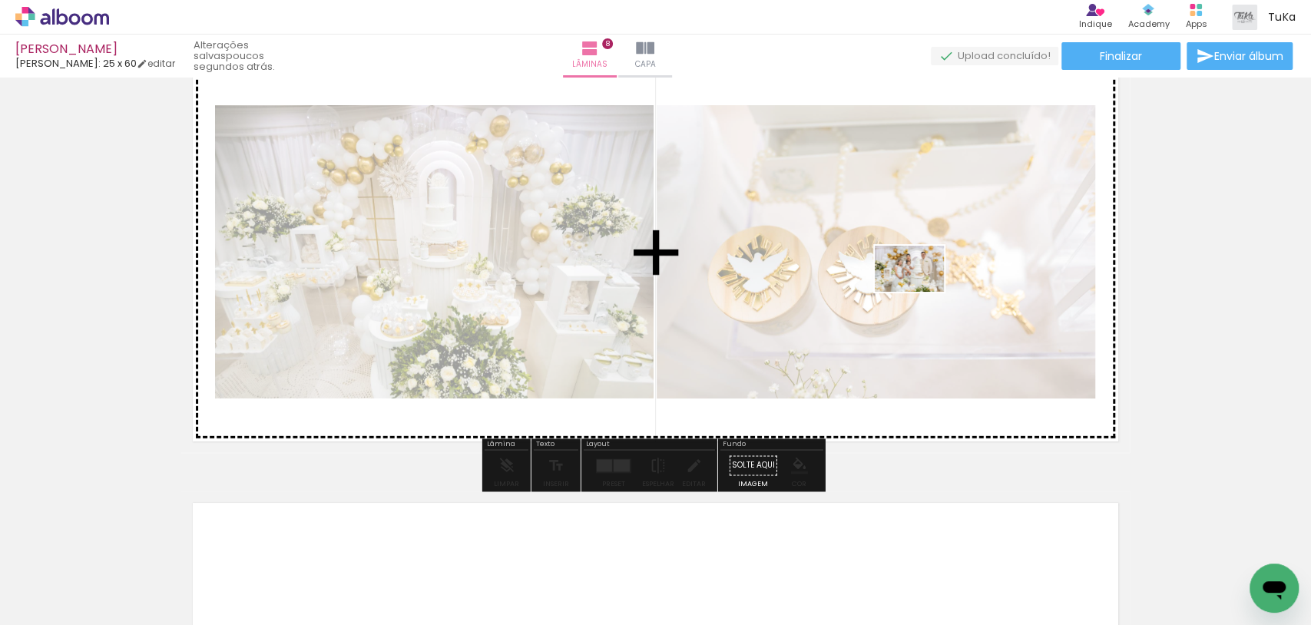
drag, startPoint x: 173, startPoint y: 571, endPoint x: 921, endPoint y: 292, distance: 798.5
click at [921, 292] on quentale-workspace at bounding box center [655, 312] width 1311 height 625
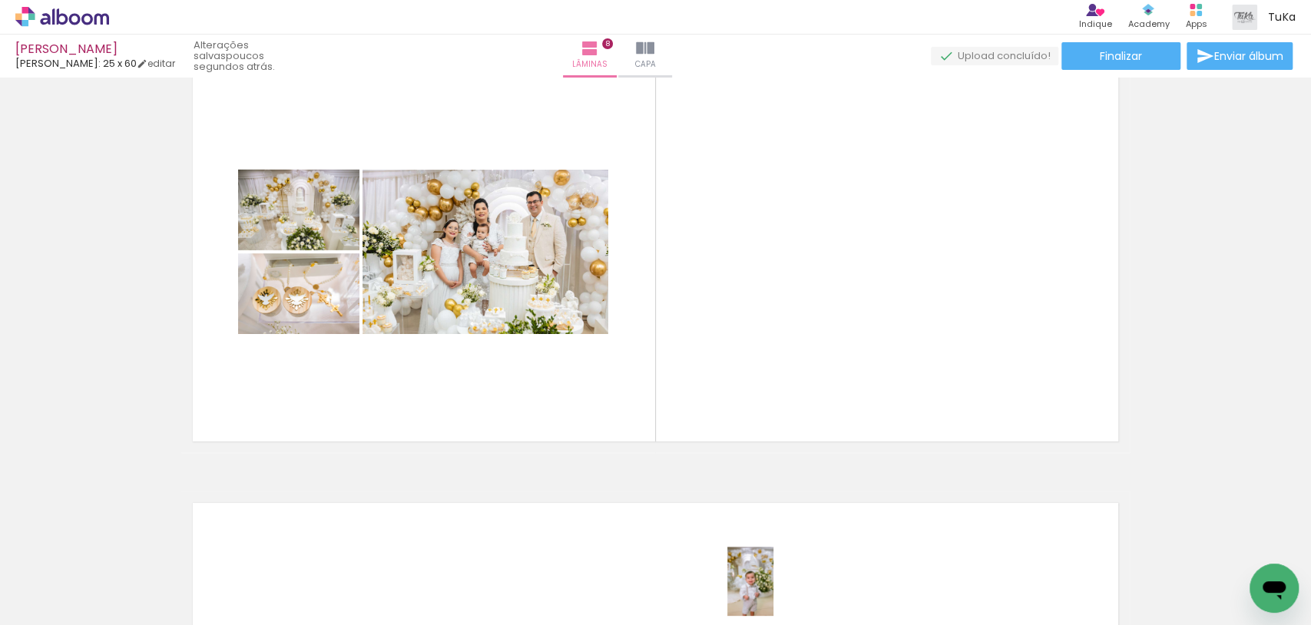
click at [773, 593] on div at bounding box center [755, 573] width 51 height 76
click at [188, 594] on div at bounding box center [153, 574] width 69 height 46
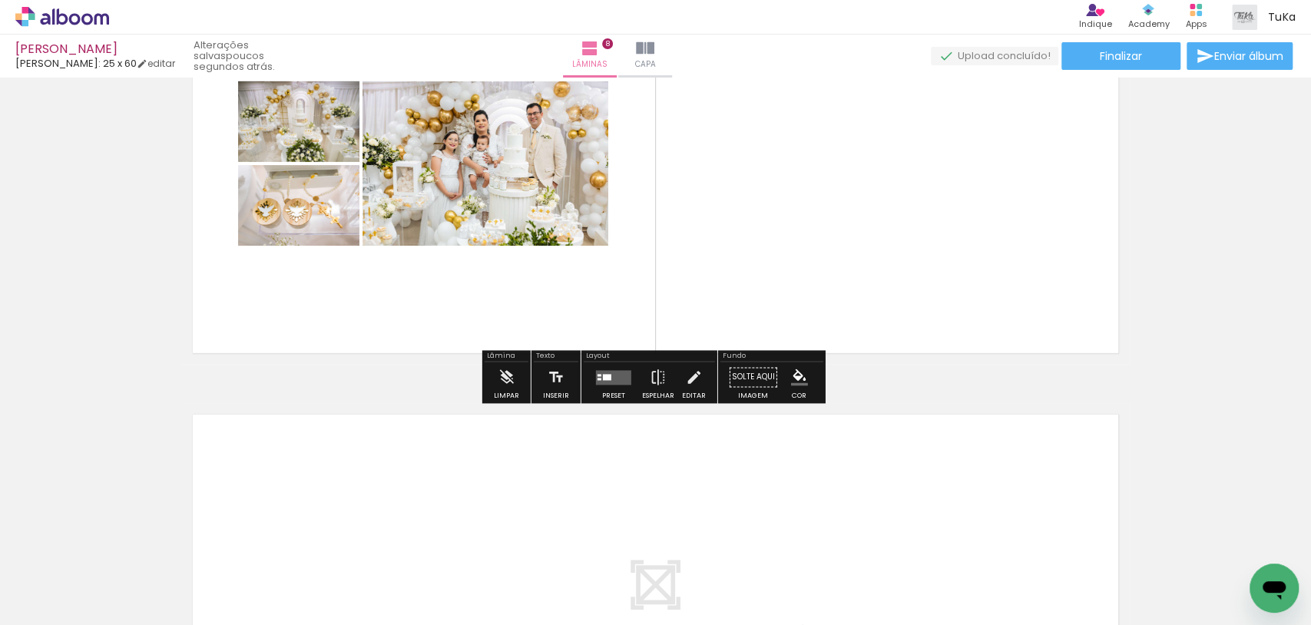
scroll to position [3155, 0]
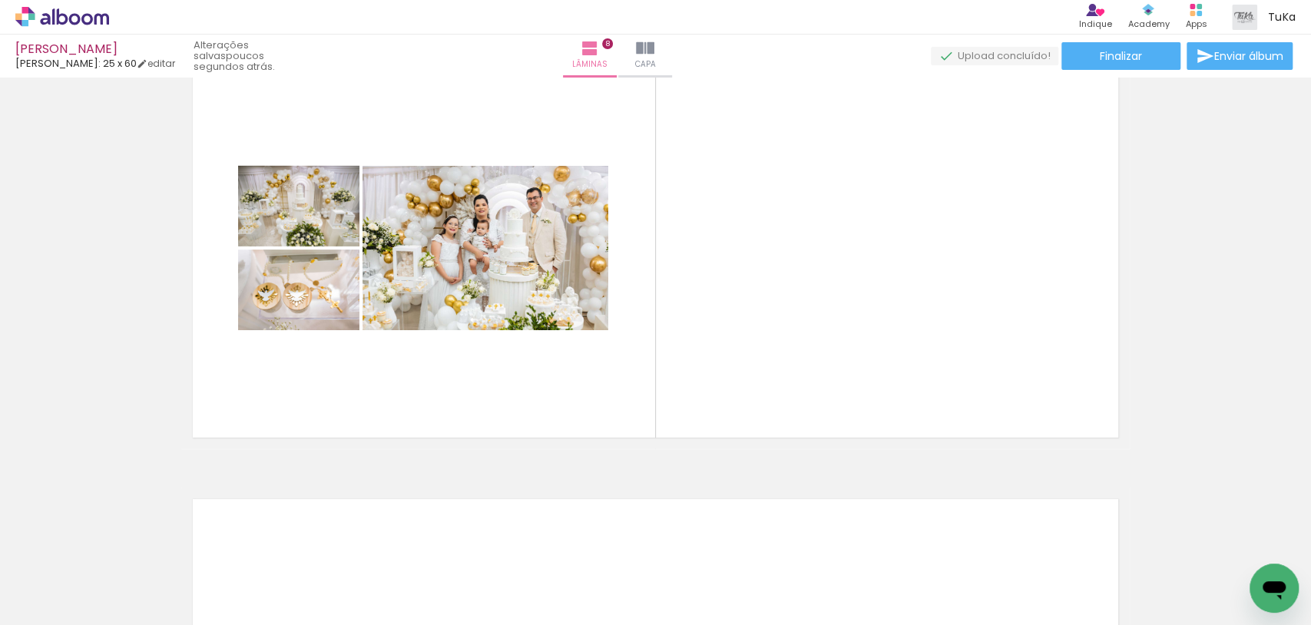
click at [188, 578] on div at bounding box center [153, 574] width 69 height 46
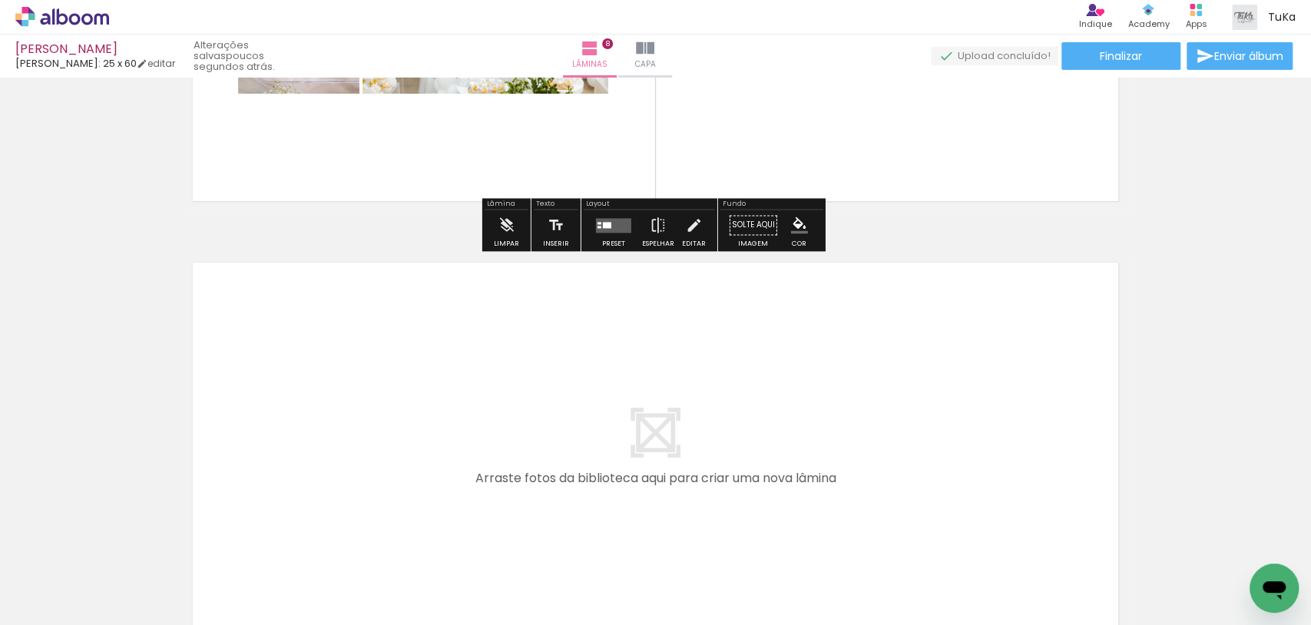
scroll to position [3401, 0]
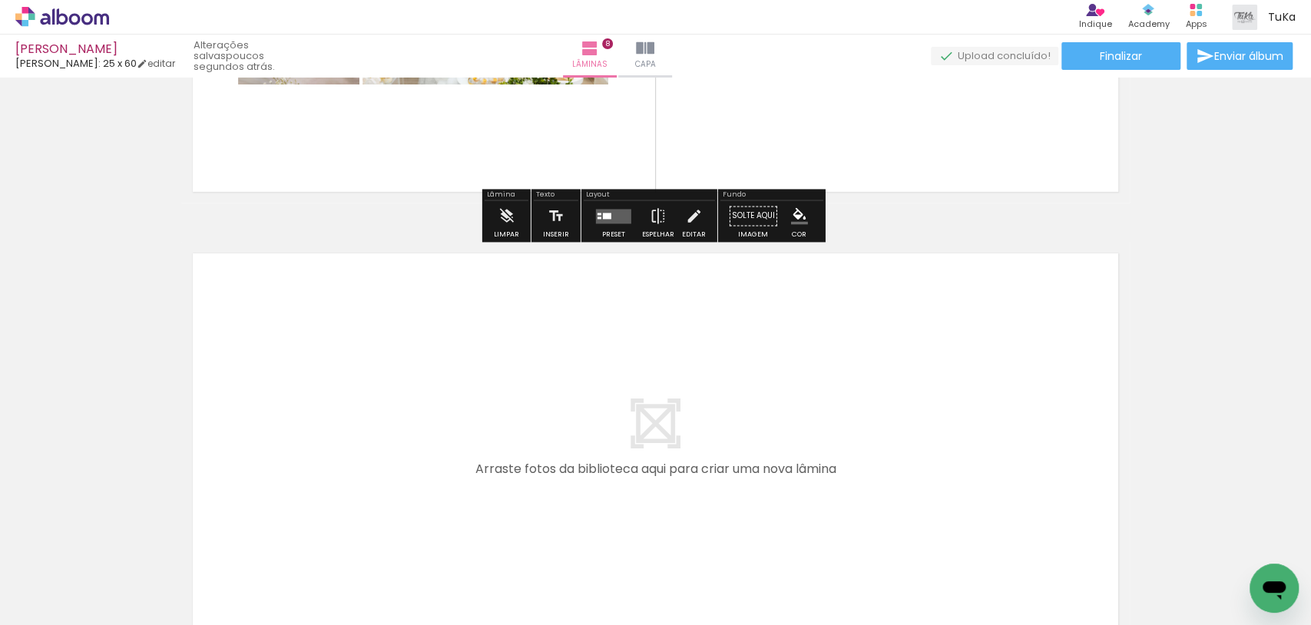
drag, startPoint x: 261, startPoint y: 559, endPoint x: 317, endPoint y: 465, distance: 109.2
click at [317, 465] on quentale-workspace at bounding box center [655, 312] width 1311 height 625
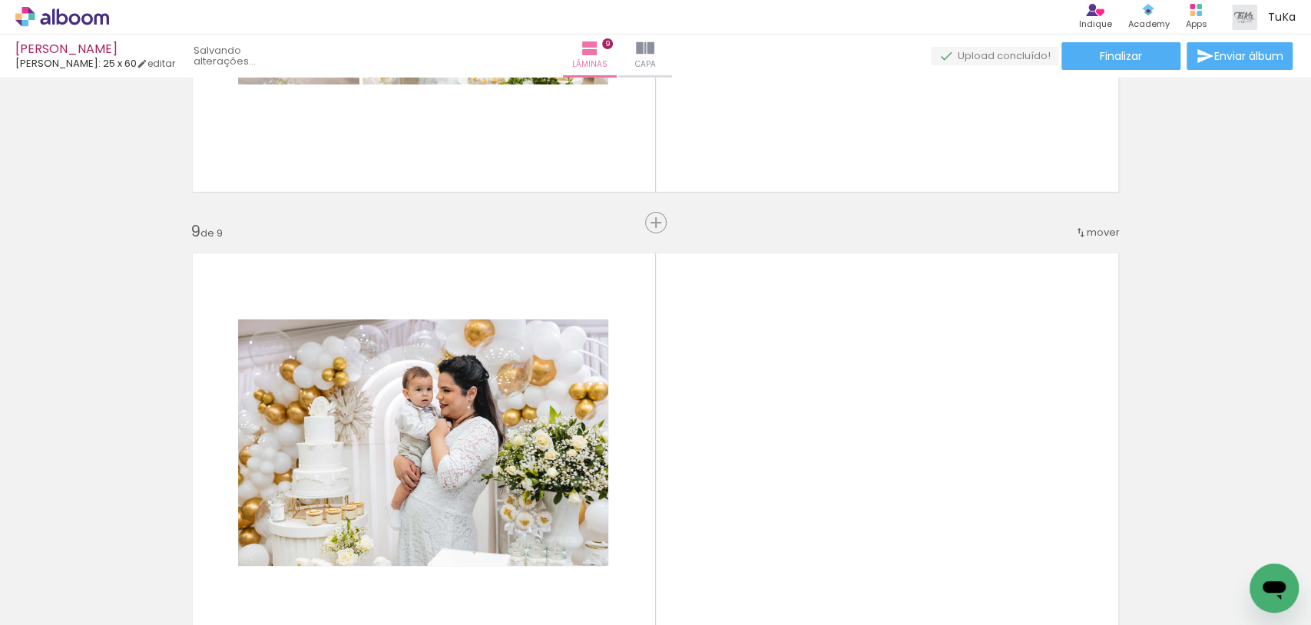
scroll to position [3540, 0]
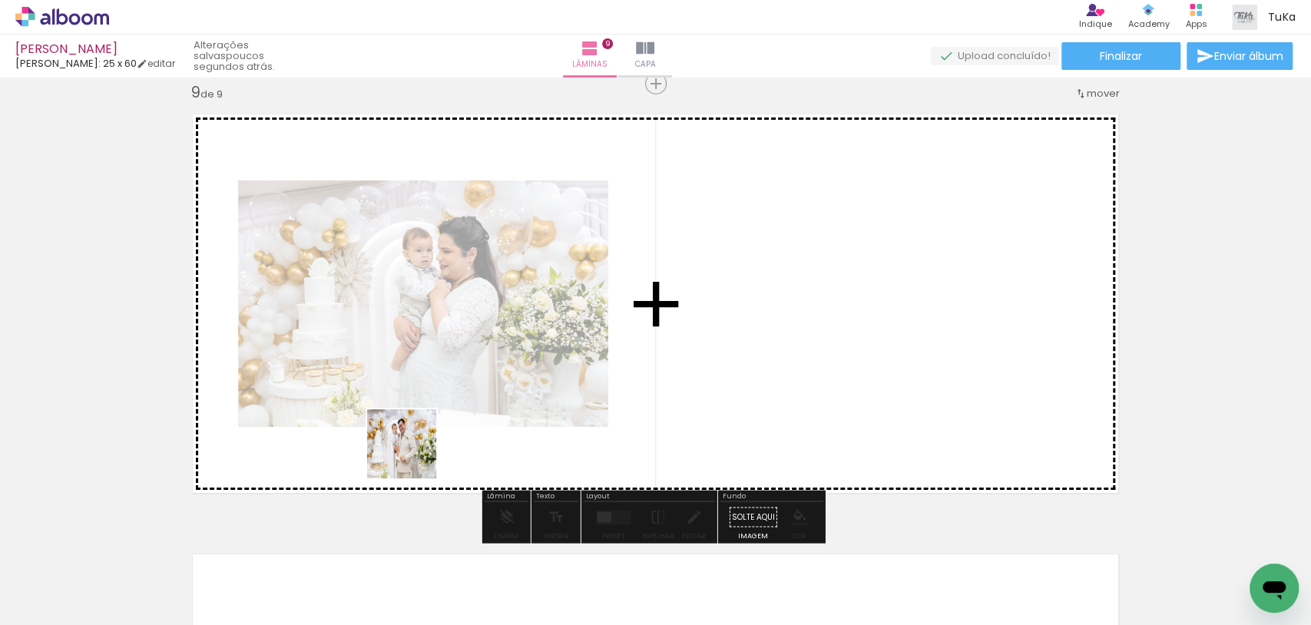
drag, startPoint x: 363, startPoint y: 540, endPoint x: 430, endPoint y: 428, distance: 130.5
click at [442, 415] on quentale-workspace at bounding box center [655, 312] width 1311 height 625
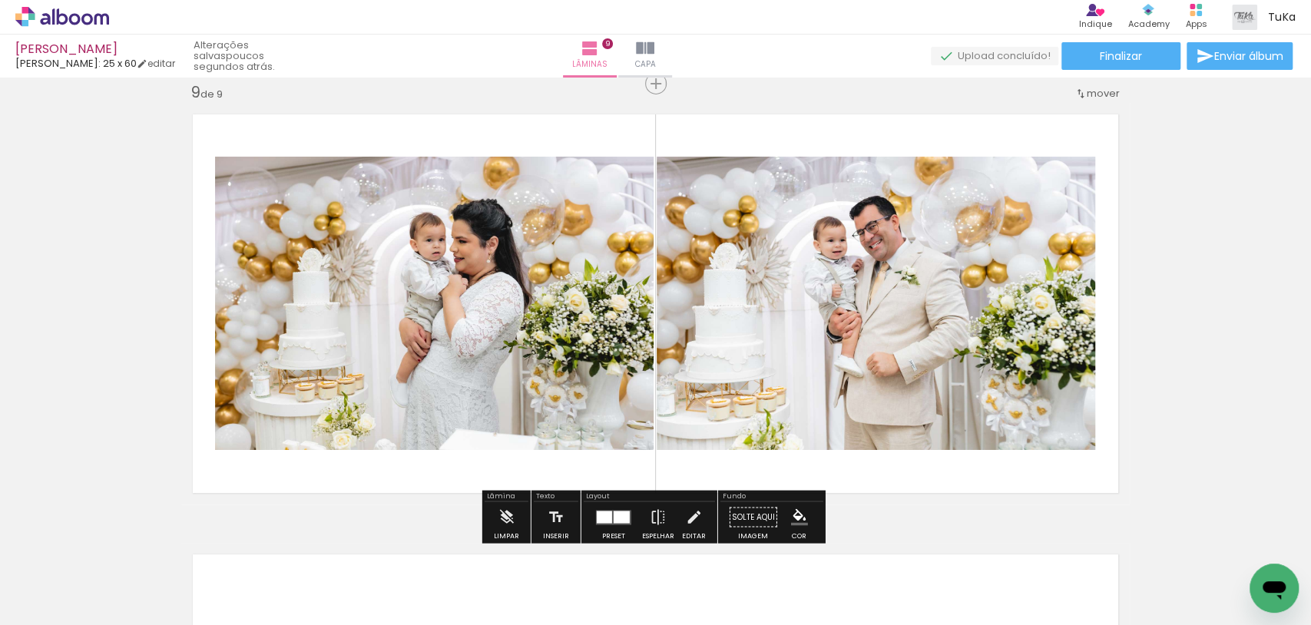
drag, startPoint x: 343, startPoint y: 587, endPoint x: 546, endPoint y: 394, distance: 279.8
click at [557, 386] on quentale-workspace at bounding box center [655, 312] width 1311 height 625
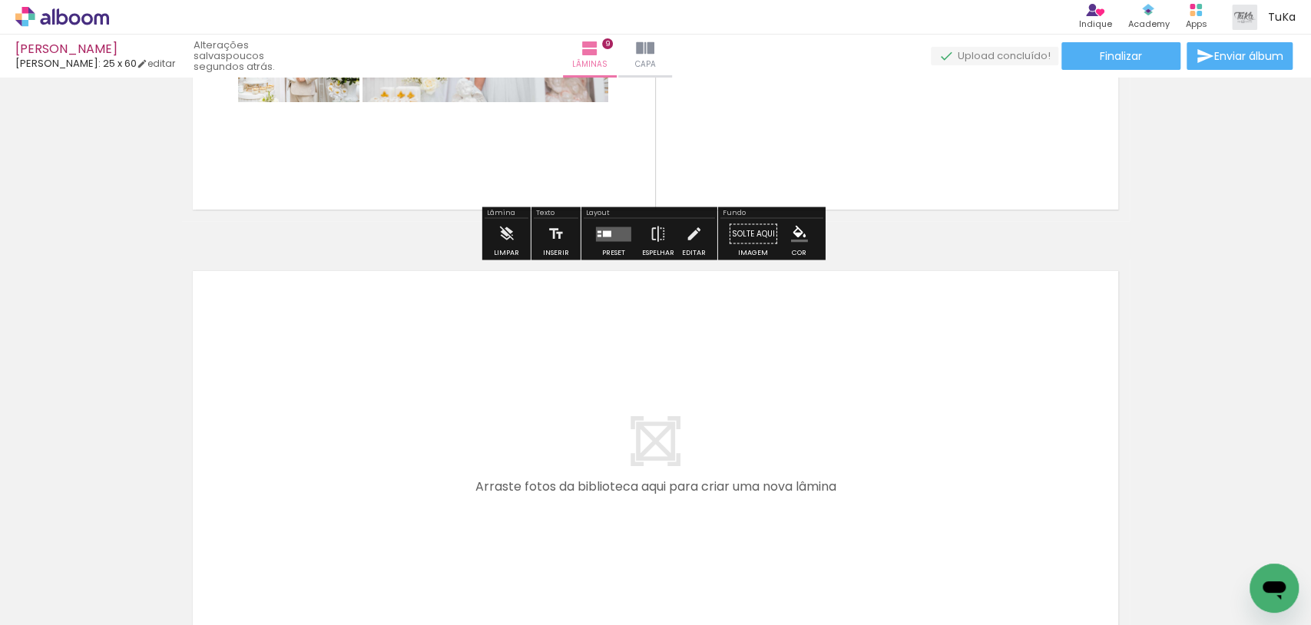
scroll to position [3877, 0]
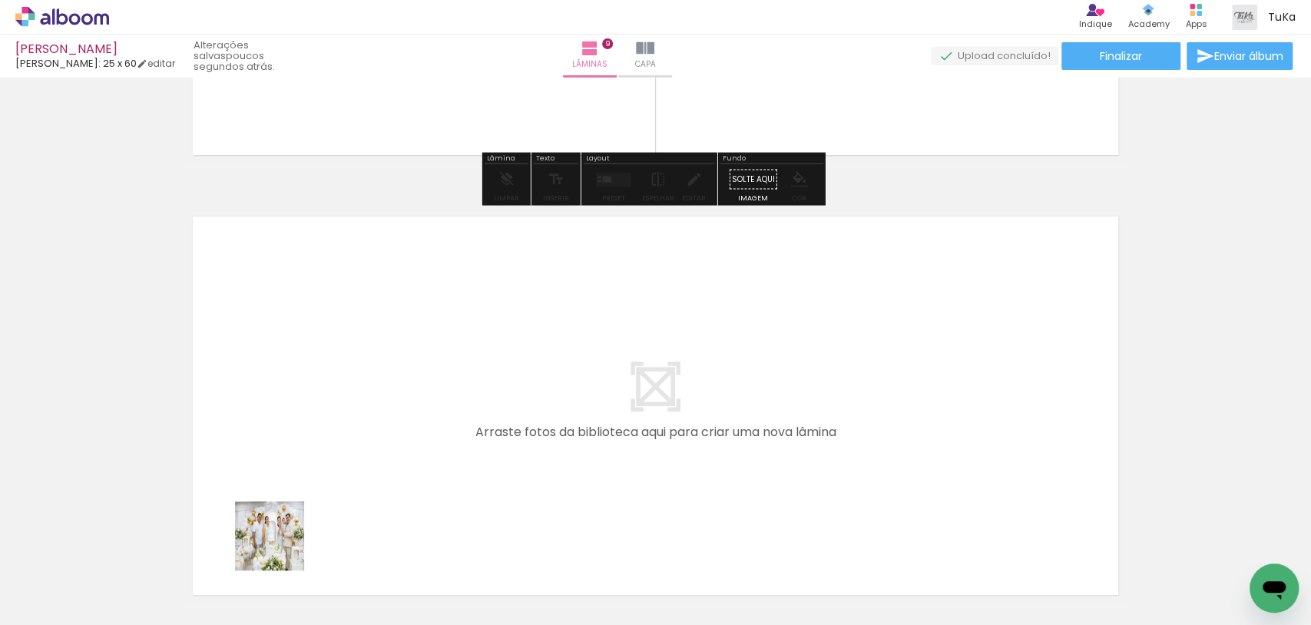
drag, startPoint x: 254, startPoint y: 581, endPoint x: 331, endPoint y: 465, distance: 138.4
click at [331, 465] on quentale-workspace at bounding box center [655, 312] width 1311 height 625
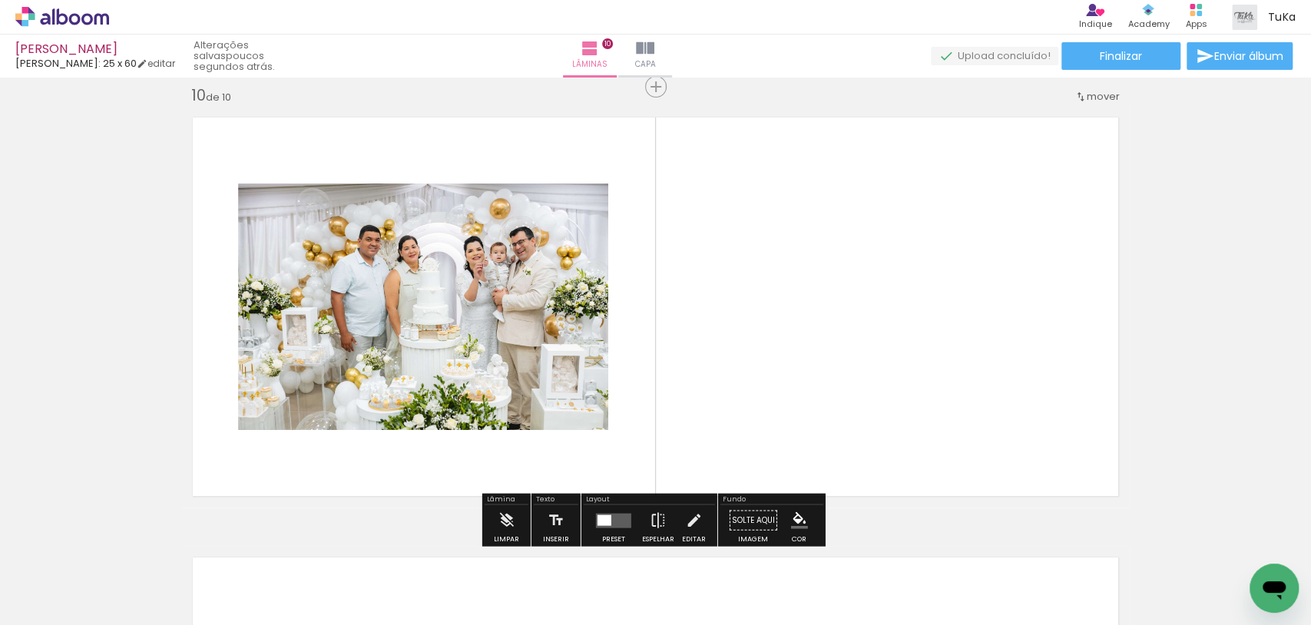
scroll to position [3980, 0]
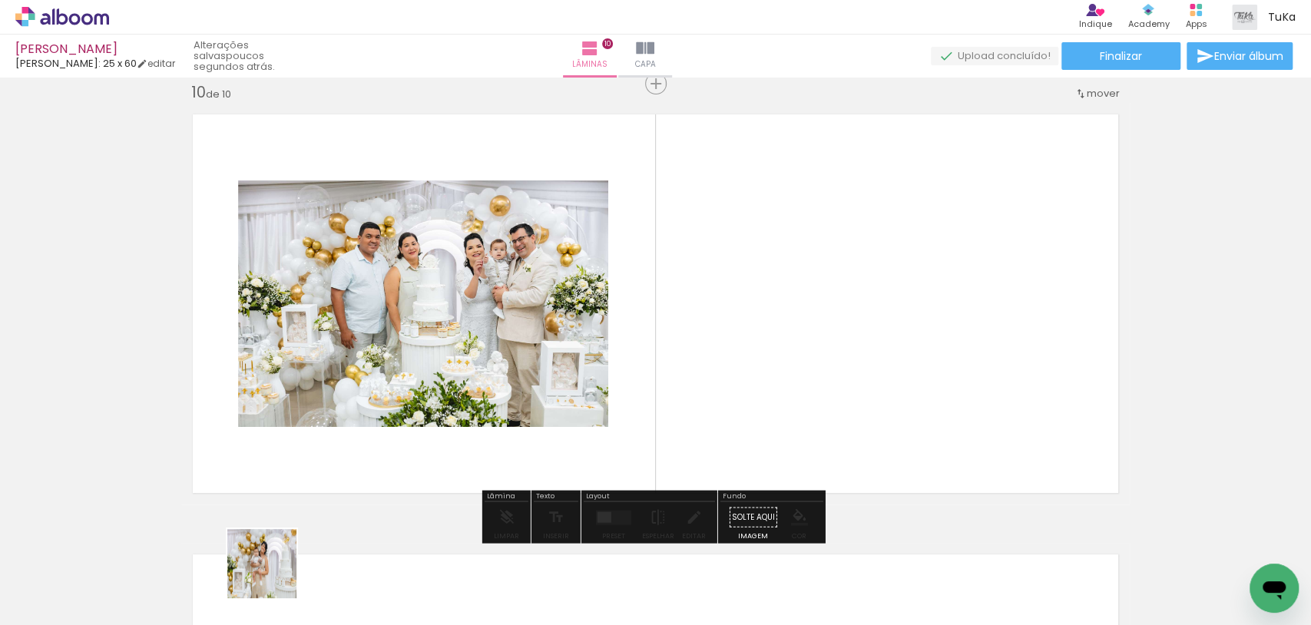
drag, startPoint x: 241, startPoint y: 596, endPoint x: 565, endPoint y: 409, distance: 374.0
click at [571, 407] on quentale-workspace at bounding box center [655, 312] width 1311 height 625
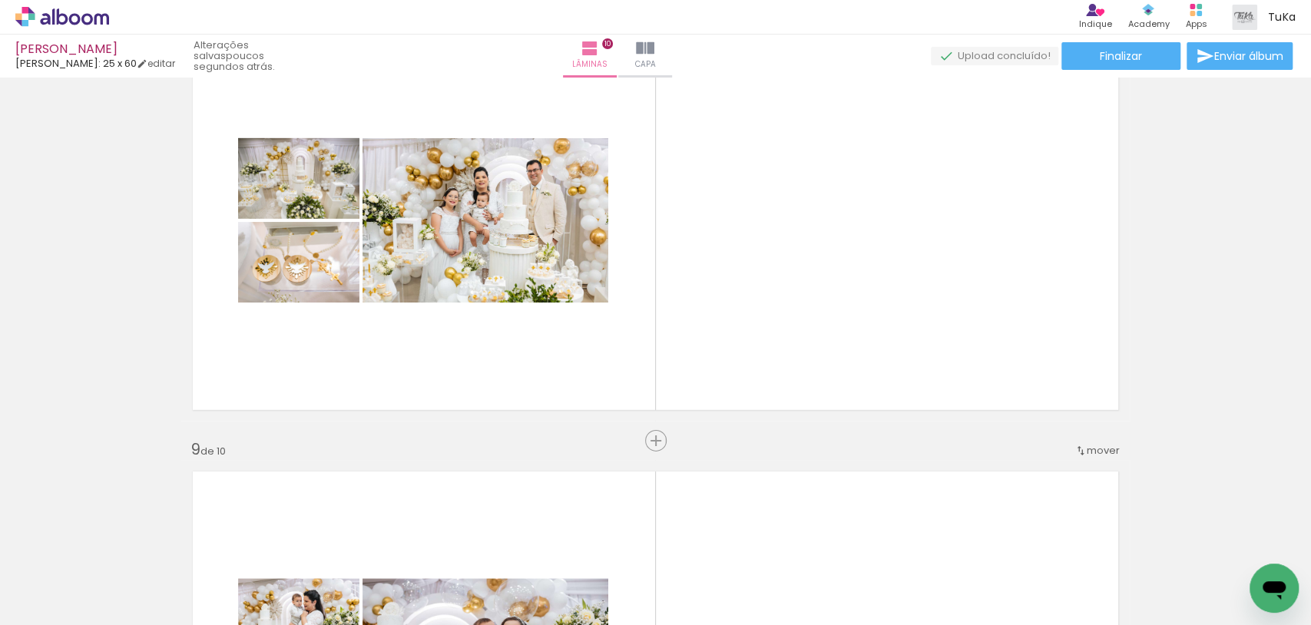
scroll to position [3093, 0]
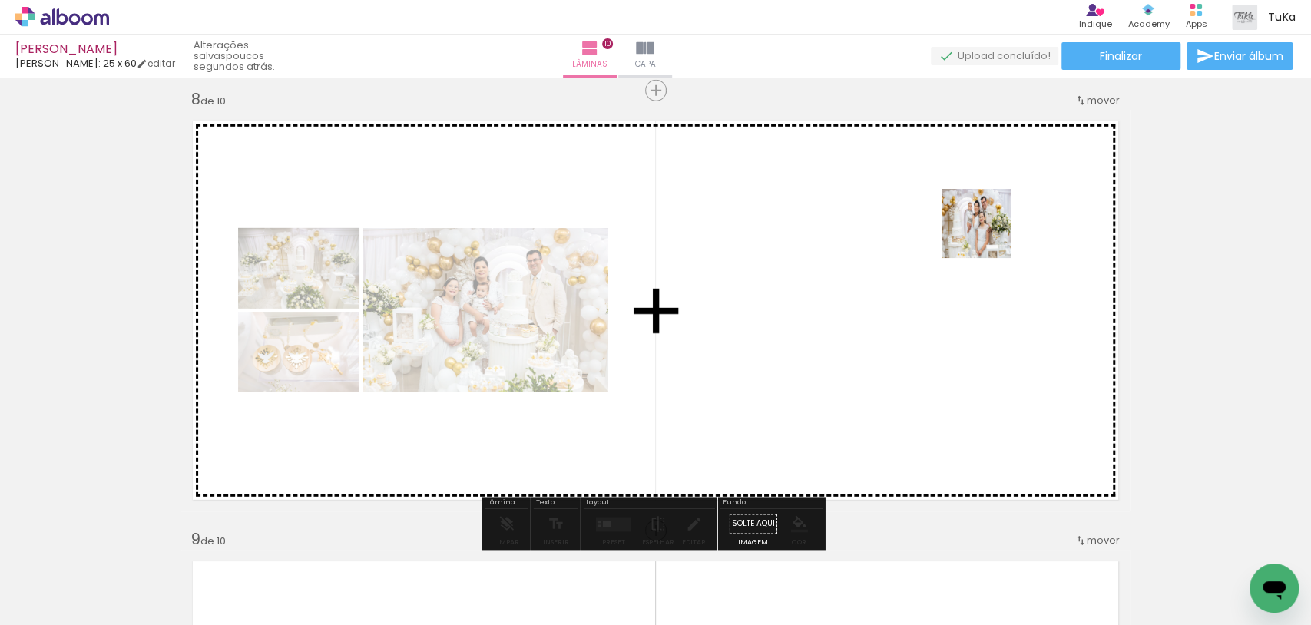
drag, startPoint x: 180, startPoint y: 581, endPoint x: 980, endPoint y: 239, distance: 869.7
click at [987, 234] on quentale-workspace at bounding box center [655, 312] width 1311 height 625
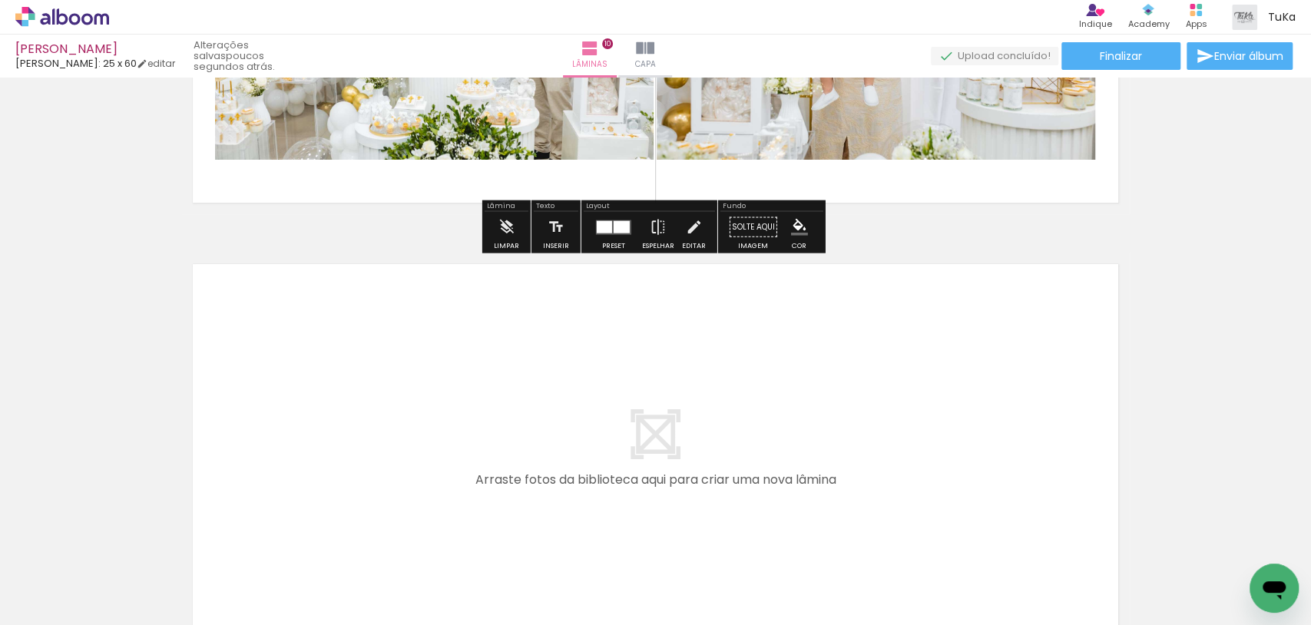
scroll to position [4298, 0]
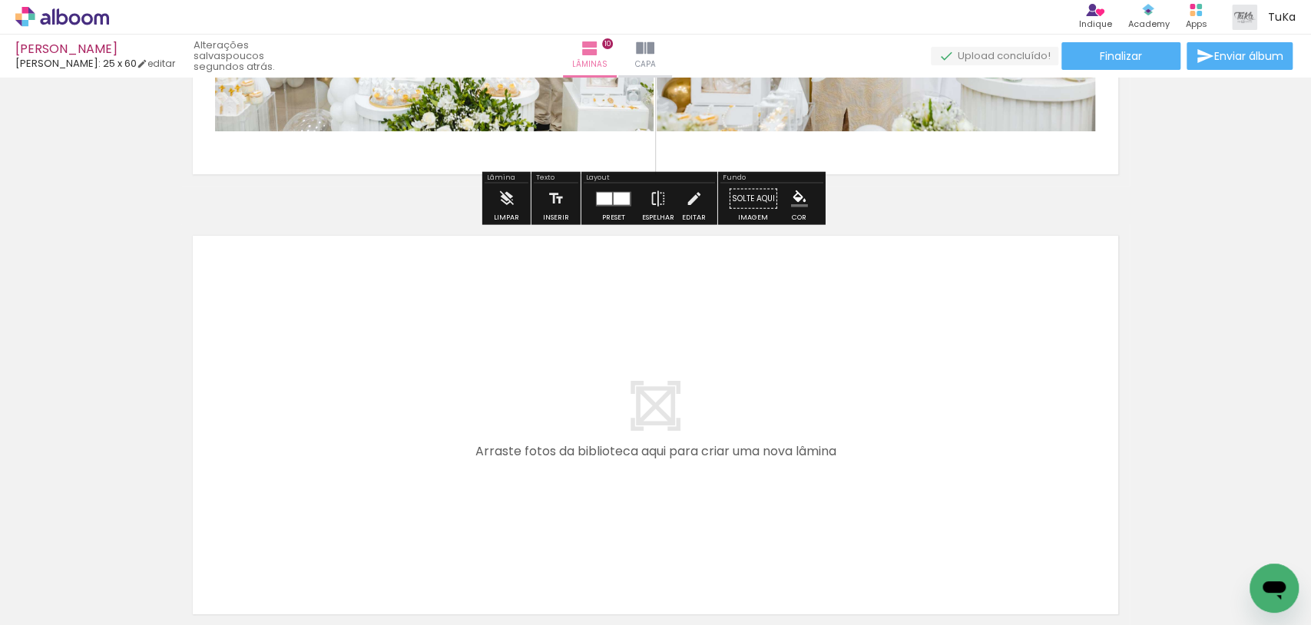
drag, startPoint x: 162, startPoint y: 595, endPoint x: 457, endPoint y: 359, distance: 378.0
click at [457, 359] on quentale-workspace at bounding box center [655, 312] width 1311 height 625
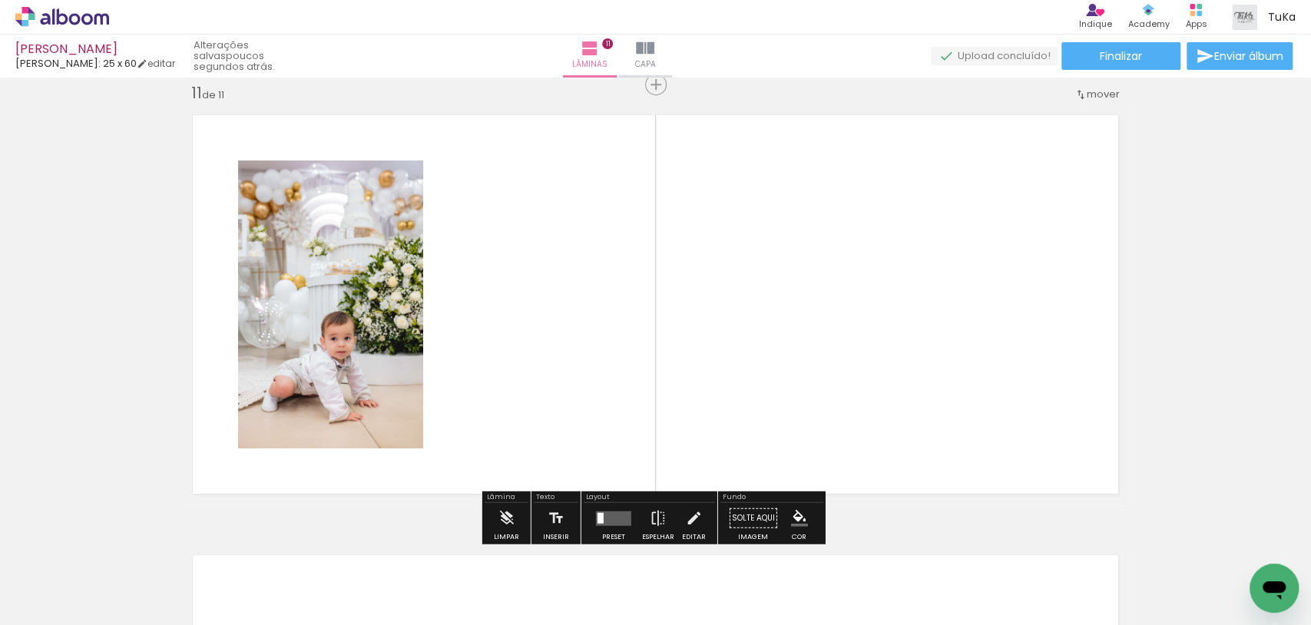
scroll to position [4420, 0]
drag, startPoint x: 174, startPoint y: 562, endPoint x: 400, endPoint y: 432, distance: 260.8
click at [286, 496] on quentale-workspace at bounding box center [655, 312] width 1311 height 625
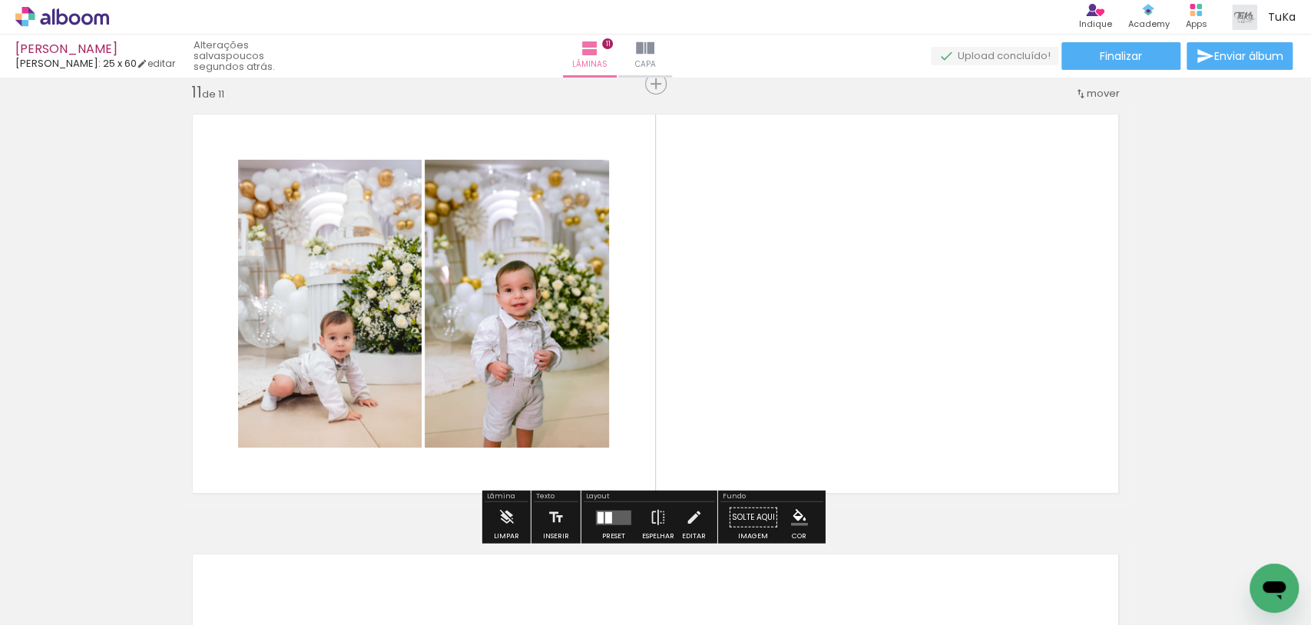
drag, startPoint x: 403, startPoint y: 464, endPoint x: 727, endPoint y: 311, distance: 357.6
click at [718, 316] on quentale-workspace at bounding box center [655, 312] width 1311 height 625
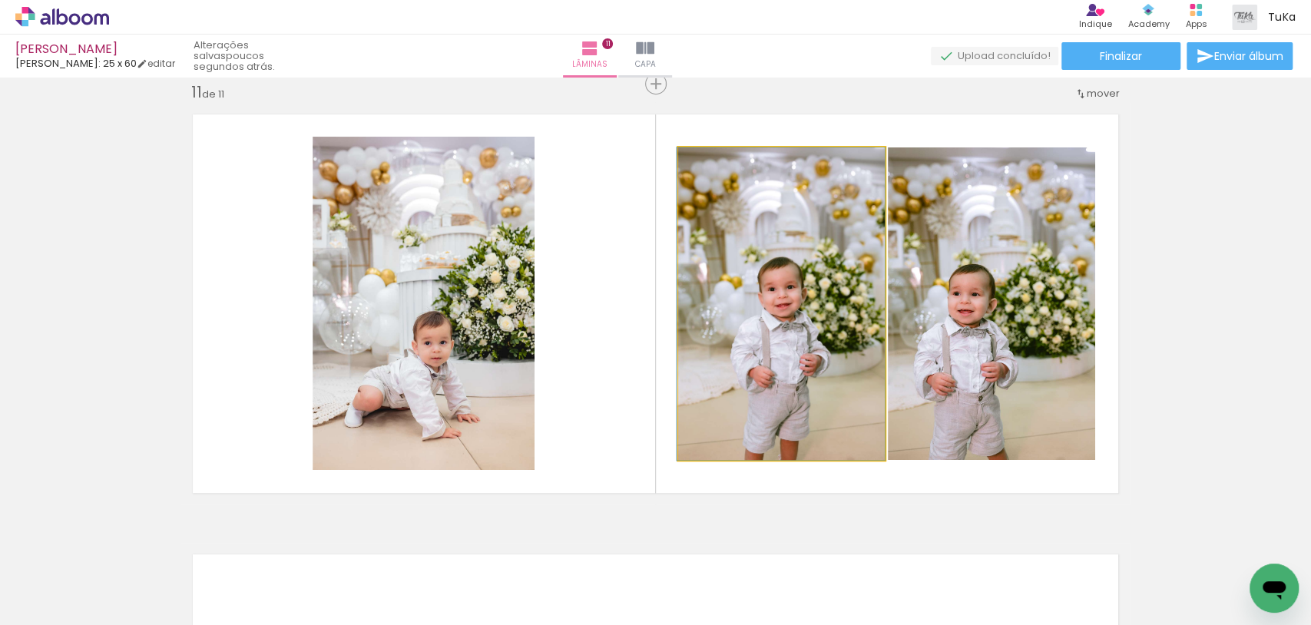
drag, startPoint x: 825, startPoint y: 283, endPoint x: 815, endPoint y: 284, distance: 10.0
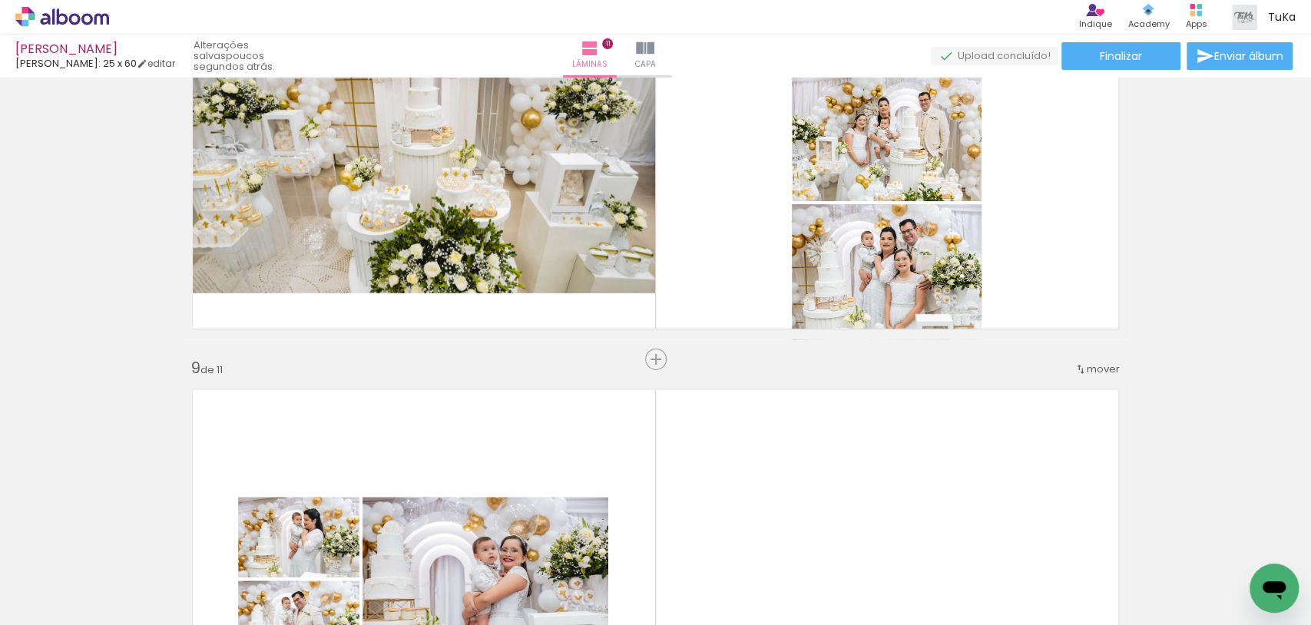
scroll to position [3133, 0]
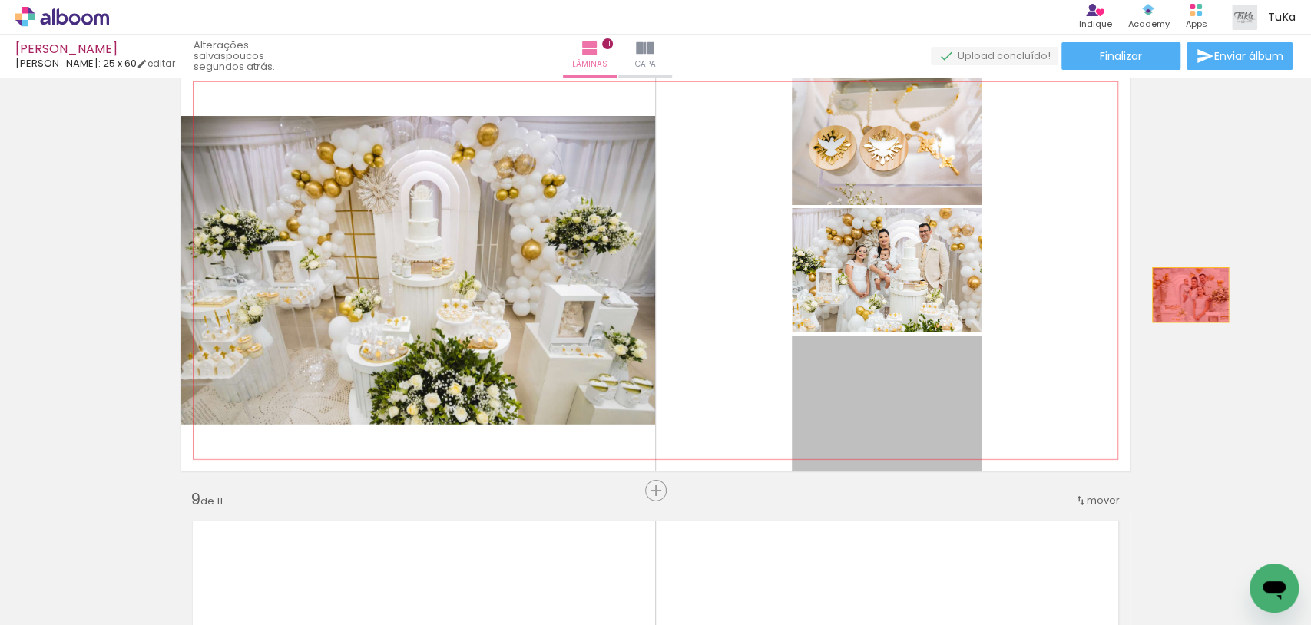
drag, startPoint x: 945, startPoint y: 378, endPoint x: 1202, endPoint y: 292, distance: 271.3
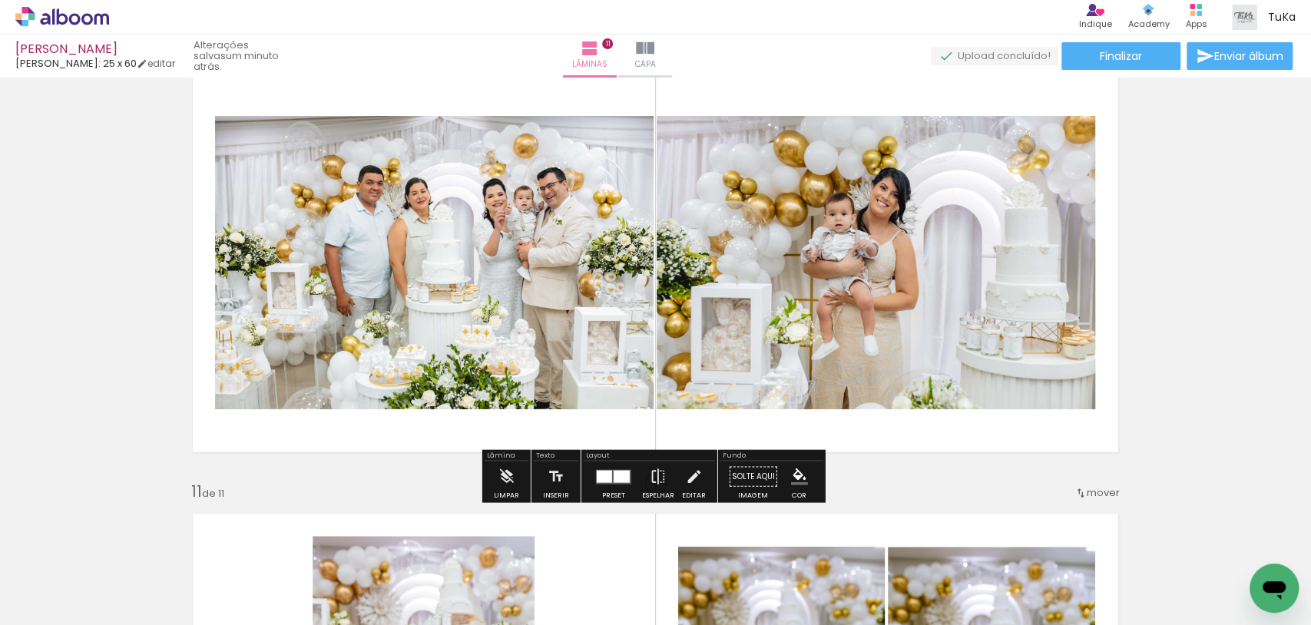
scroll to position [4020, 0]
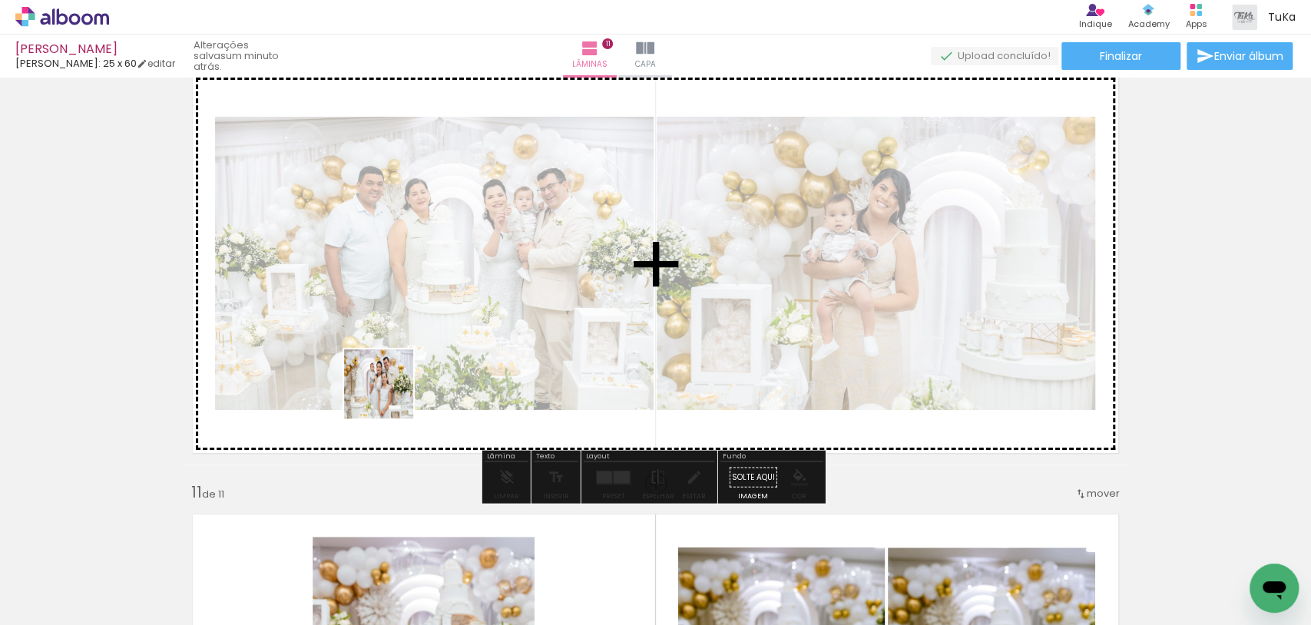
drag, startPoint x: 154, startPoint y: 579, endPoint x: 406, endPoint y: 373, distance: 325.9
click at [420, 362] on quentale-workspace at bounding box center [655, 312] width 1311 height 625
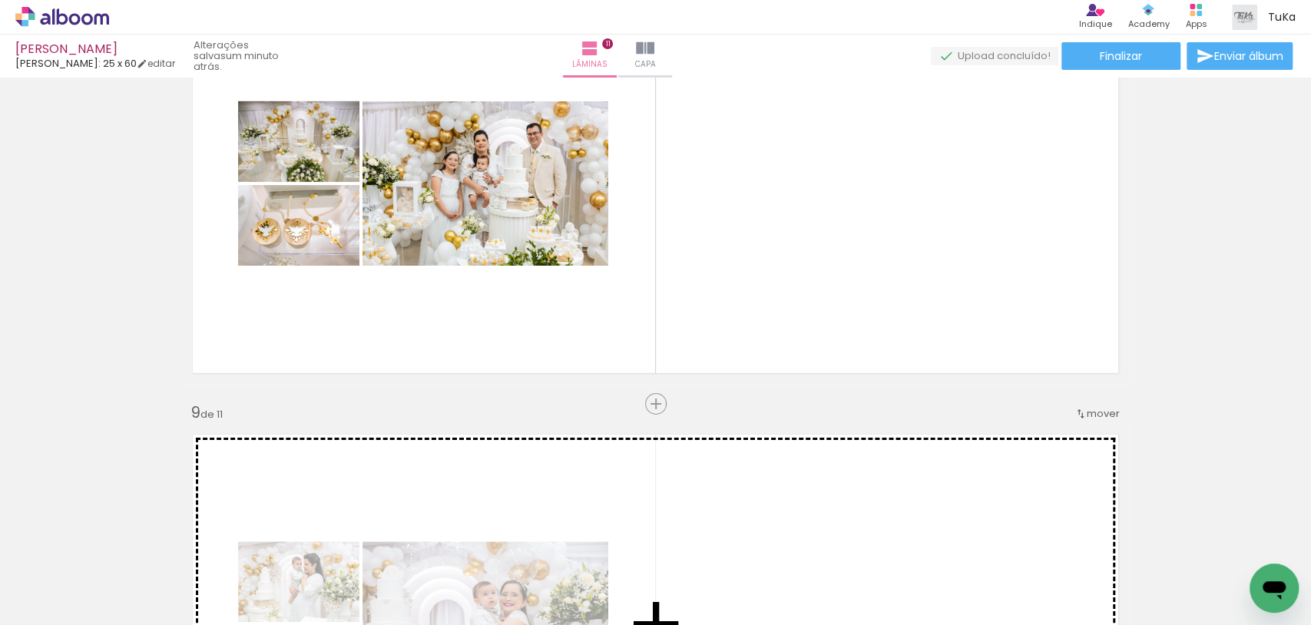
scroll to position [3166, 0]
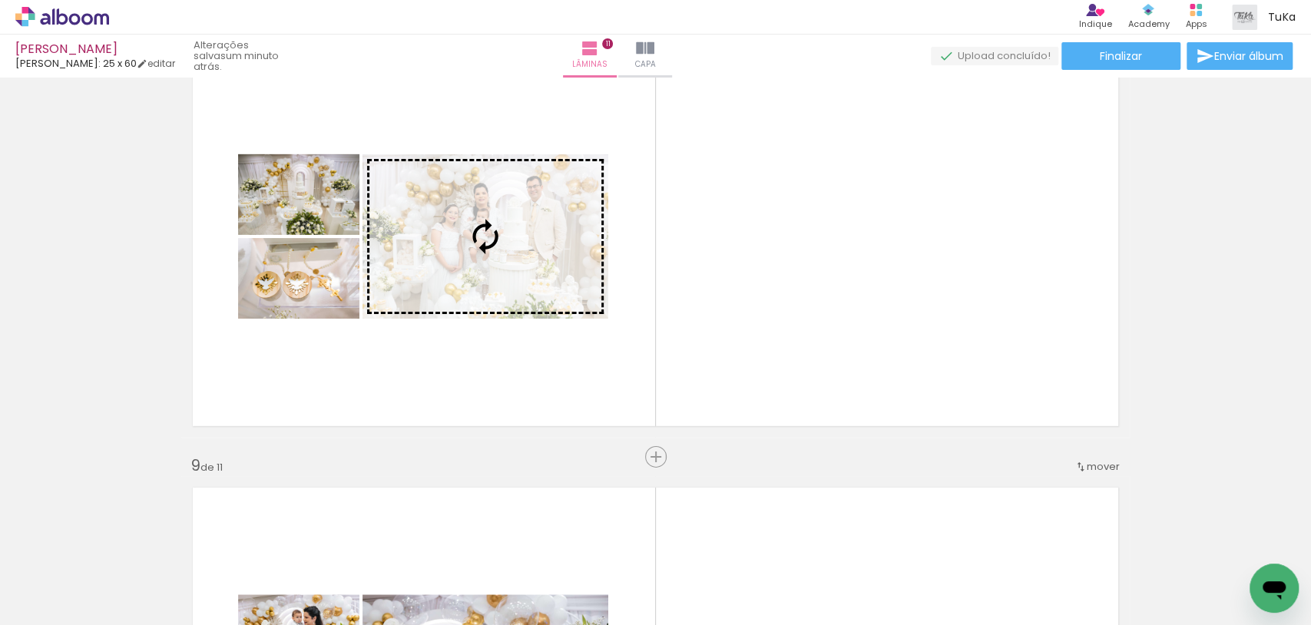
drag, startPoint x: 493, startPoint y: 395, endPoint x: 504, endPoint y: 268, distance: 127.2
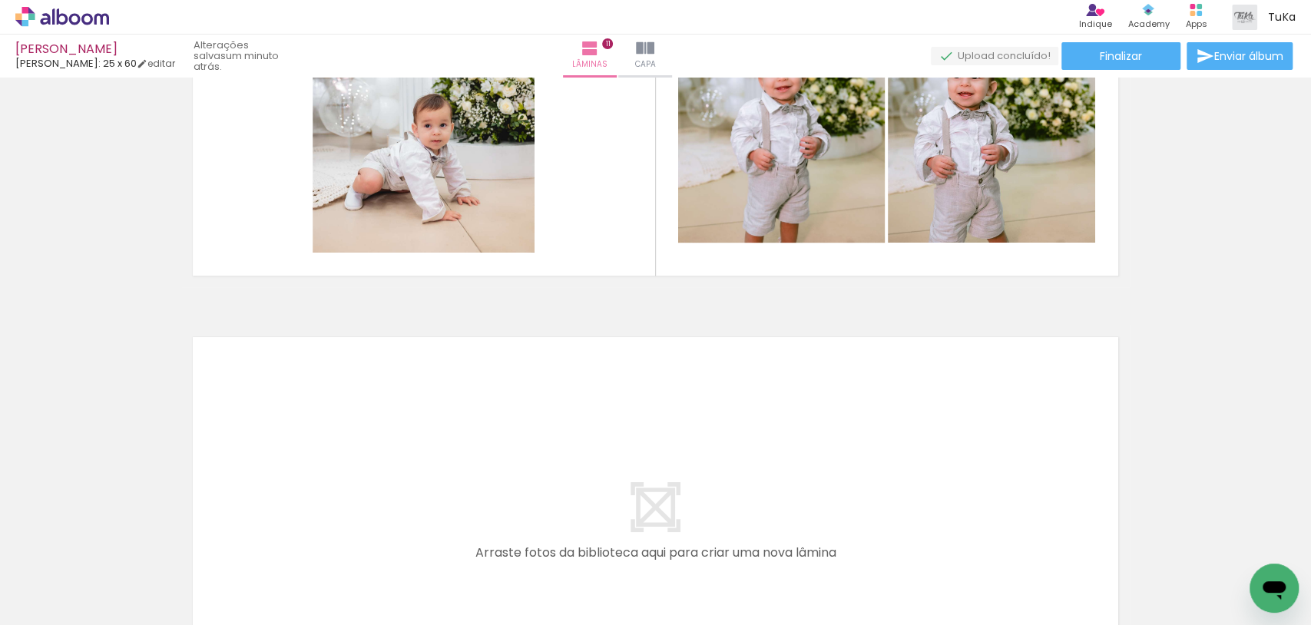
scroll to position [4889, 0]
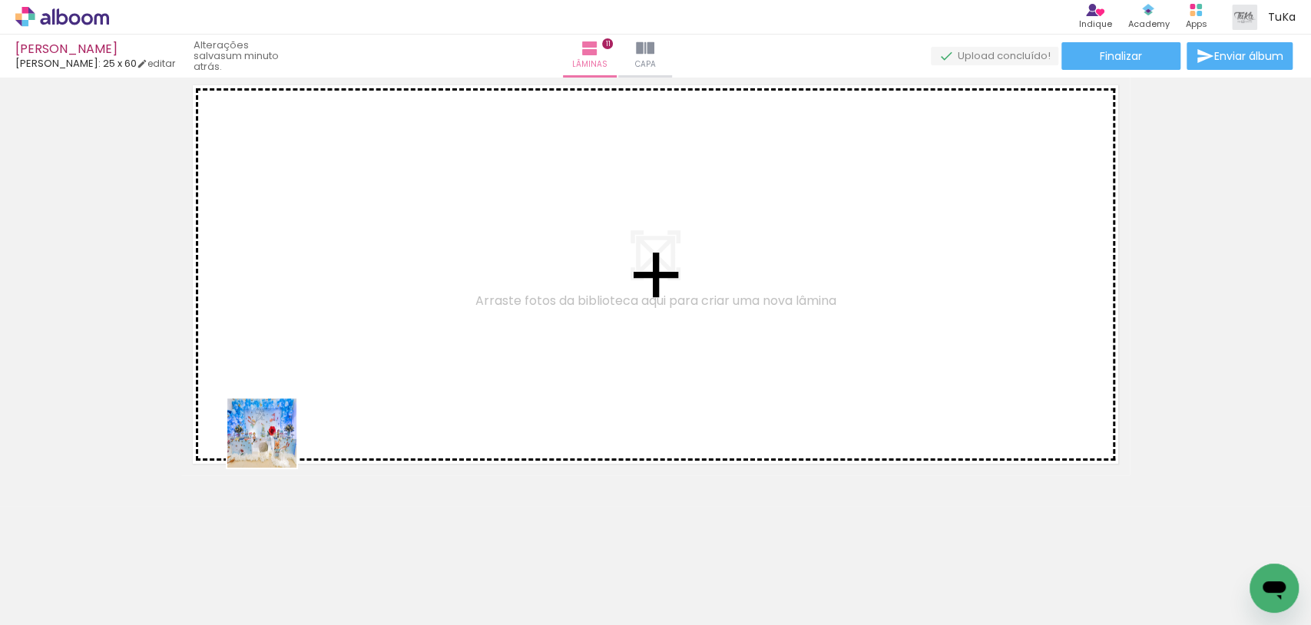
drag, startPoint x: 178, startPoint y: 572, endPoint x: 263, endPoint y: 428, distance: 167.7
click at [319, 372] on quentale-workspace at bounding box center [655, 312] width 1311 height 625
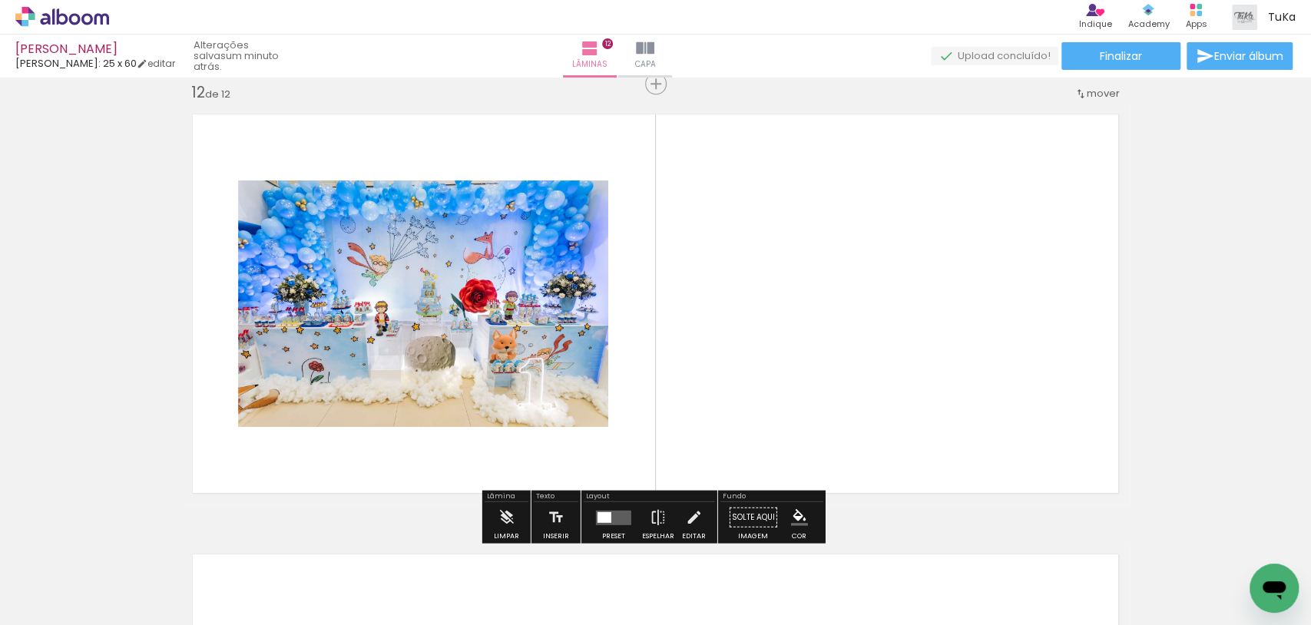
scroll to position [4860, 0]
drag, startPoint x: 164, startPoint y: 560, endPoint x: 316, endPoint y: 439, distance: 193.9
click at [319, 425] on quentale-workspace at bounding box center [655, 312] width 1311 height 625
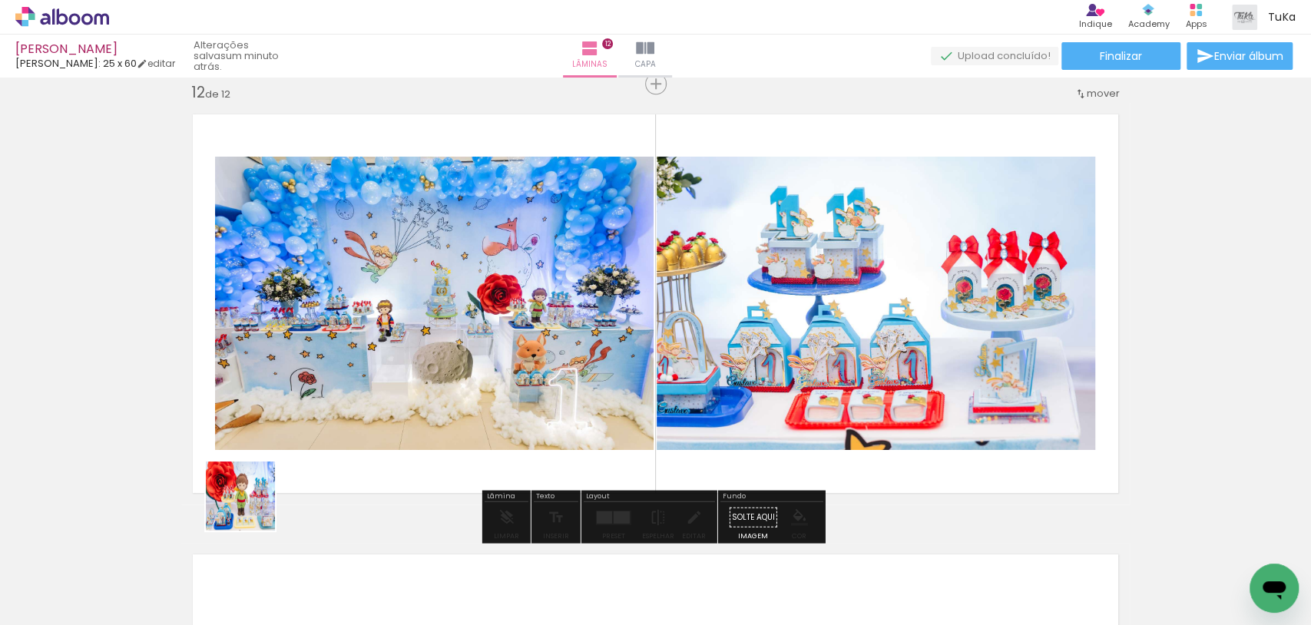
drag, startPoint x: 191, startPoint y: 553, endPoint x: 364, endPoint y: 374, distance: 248.7
click at [405, 374] on quentale-workspace at bounding box center [655, 312] width 1311 height 625
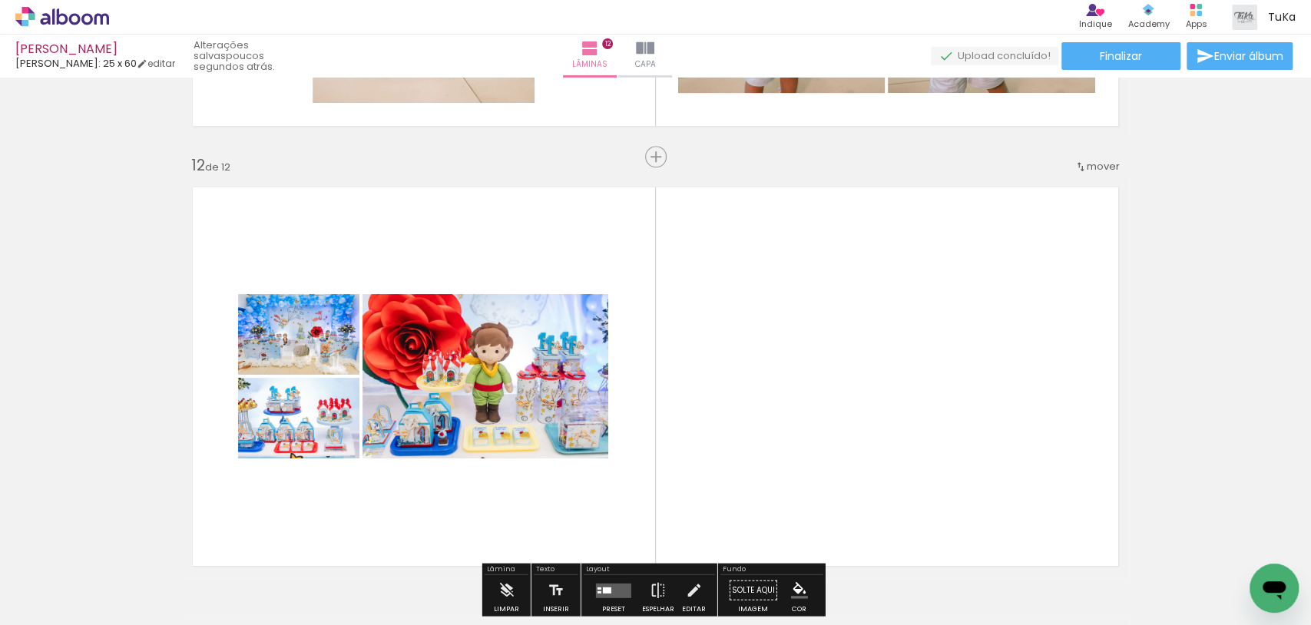
scroll to position [4823, 0]
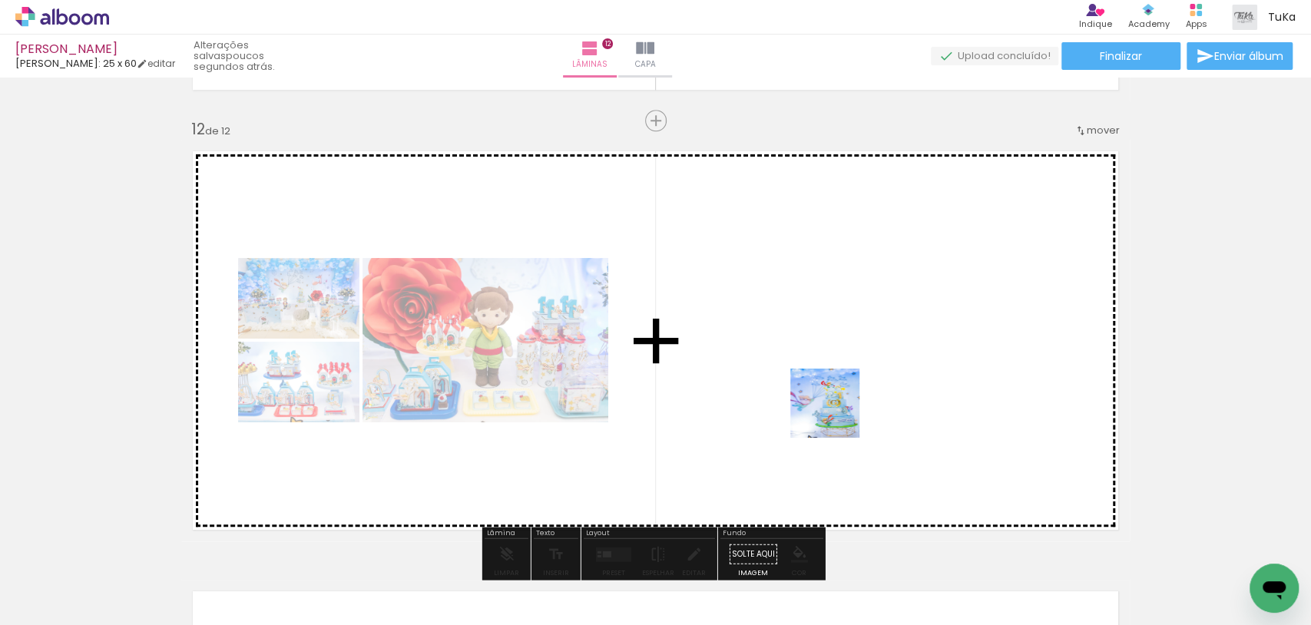
drag, startPoint x: 1004, startPoint y: 563, endPoint x: 819, endPoint y: 399, distance: 246.4
click at [819, 399] on quentale-workspace at bounding box center [655, 312] width 1311 height 625
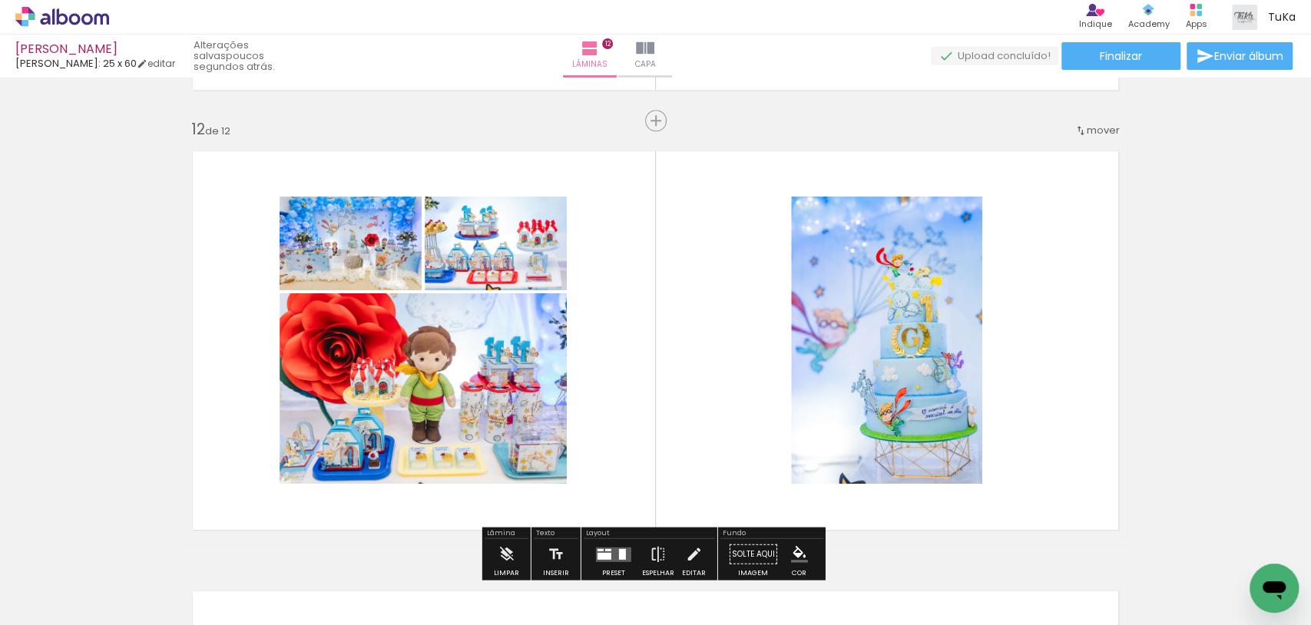
scroll to position [0, 2604]
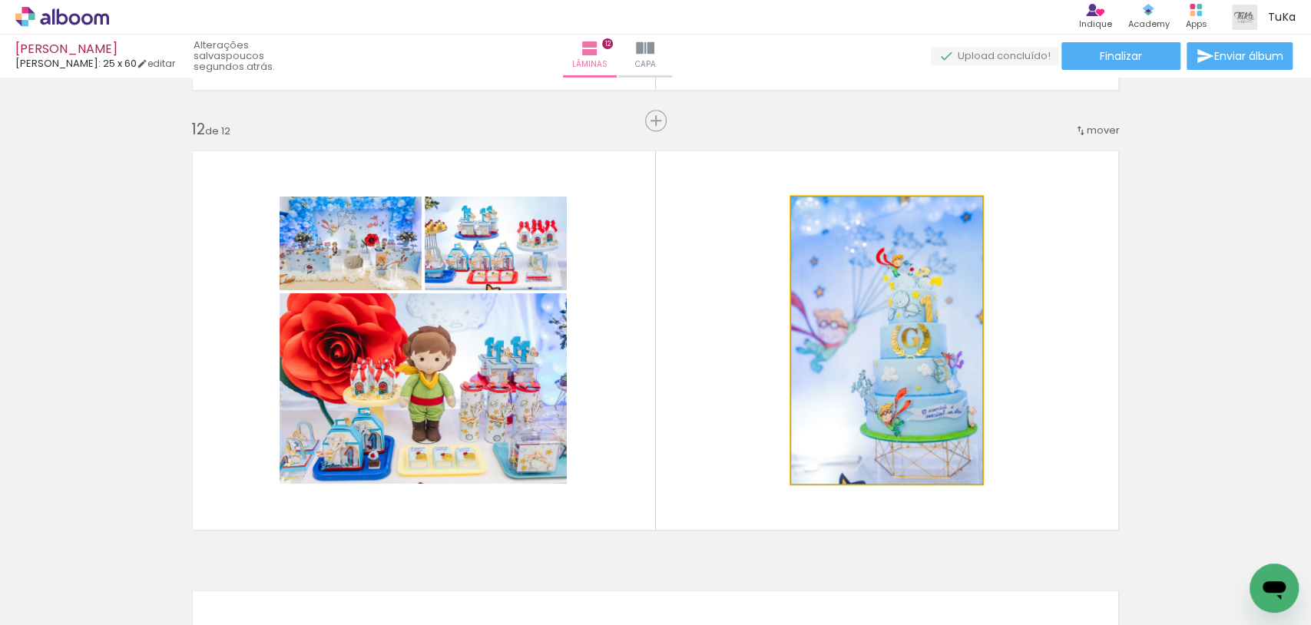
drag, startPoint x: 909, startPoint y: 405, endPoint x: 961, endPoint y: 372, distance: 61.1
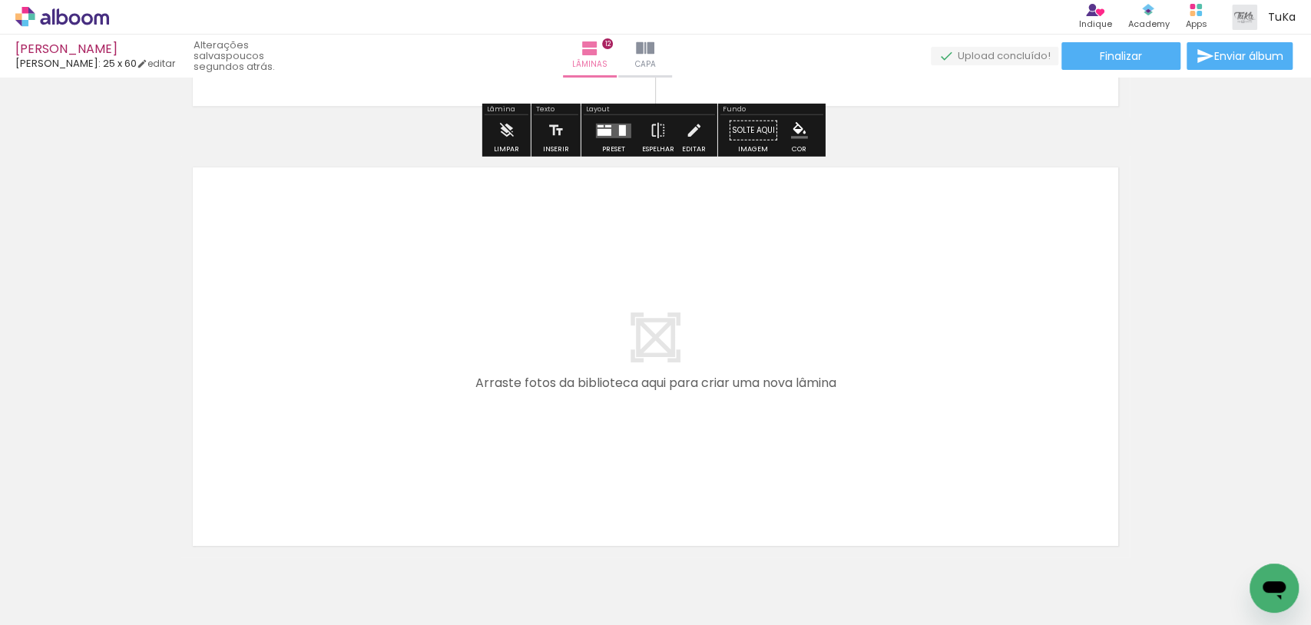
scroll to position [5329, 0]
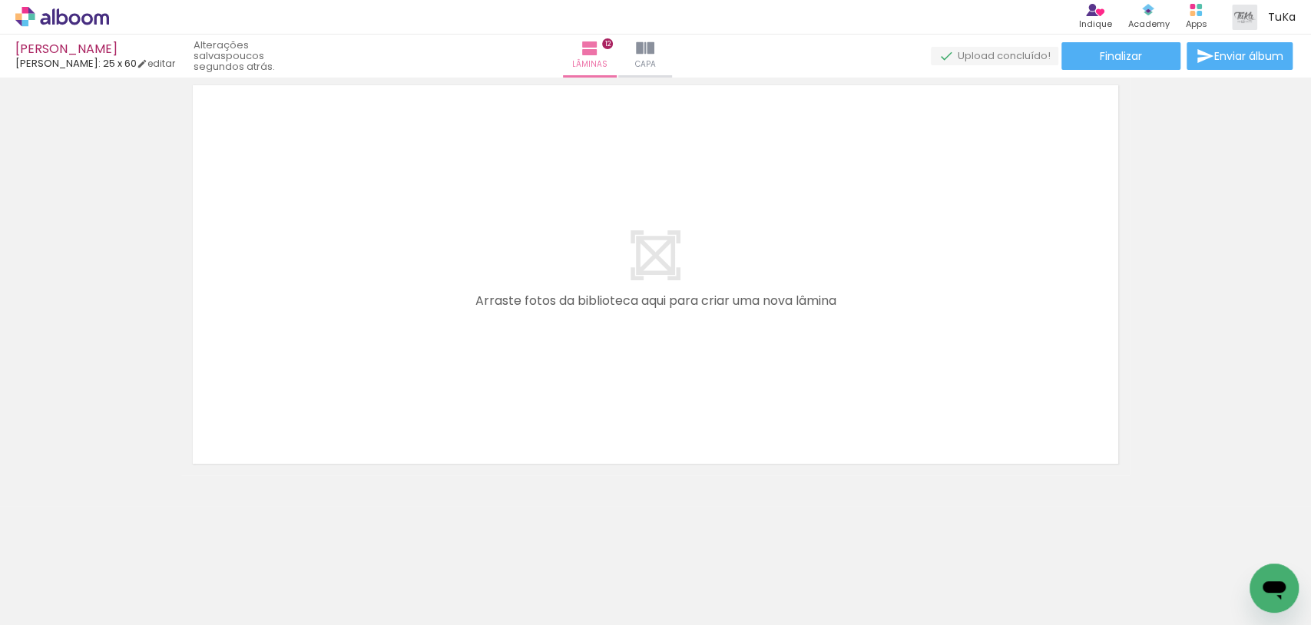
click at [1127, 586] on div at bounding box center [1161, 574] width 69 height 46
